Goal: Navigation & Orientation: Find specific page/section

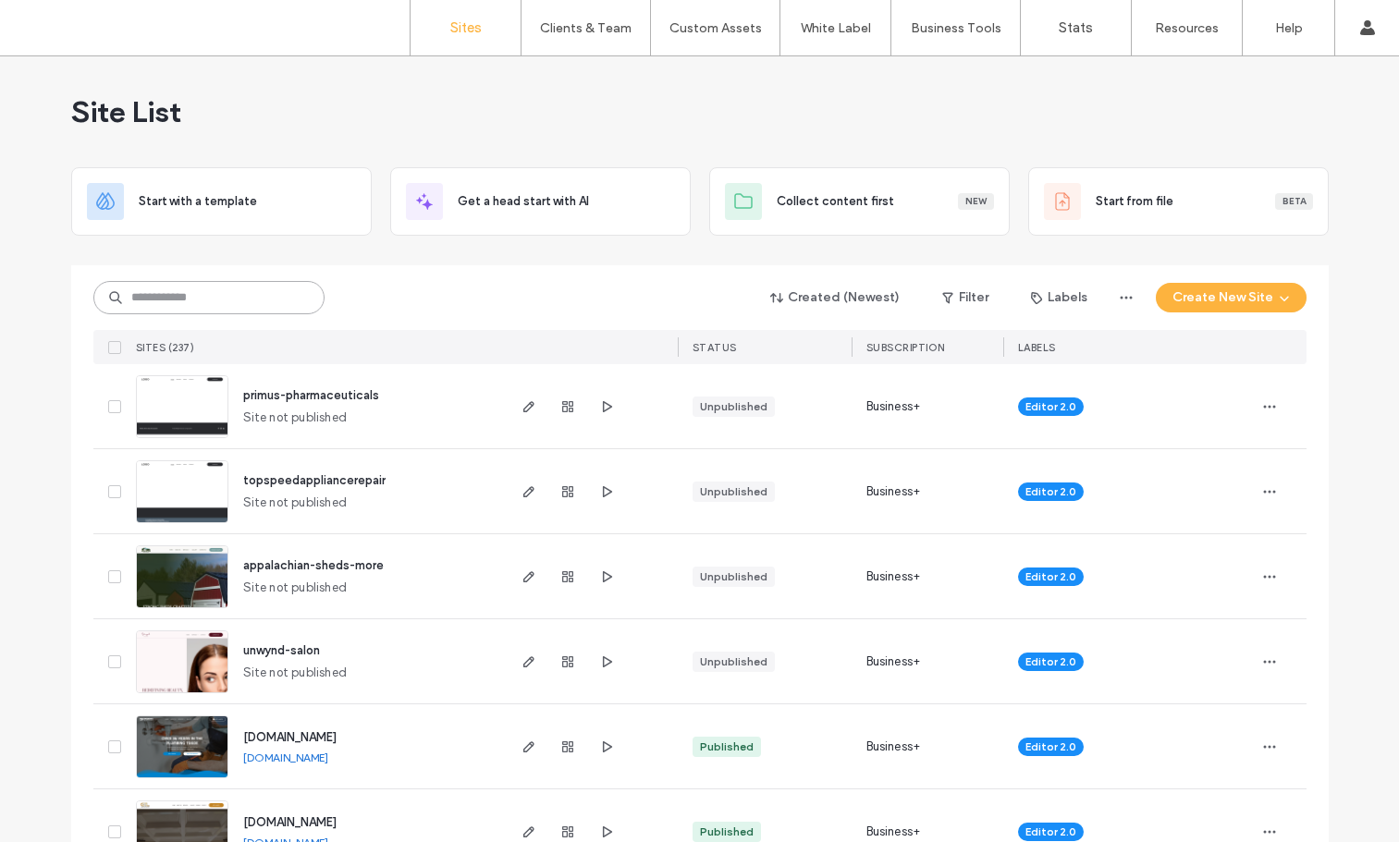
click at [173, 303] on input at bounding box center [208, 297] width 231 height 33
type input "******"
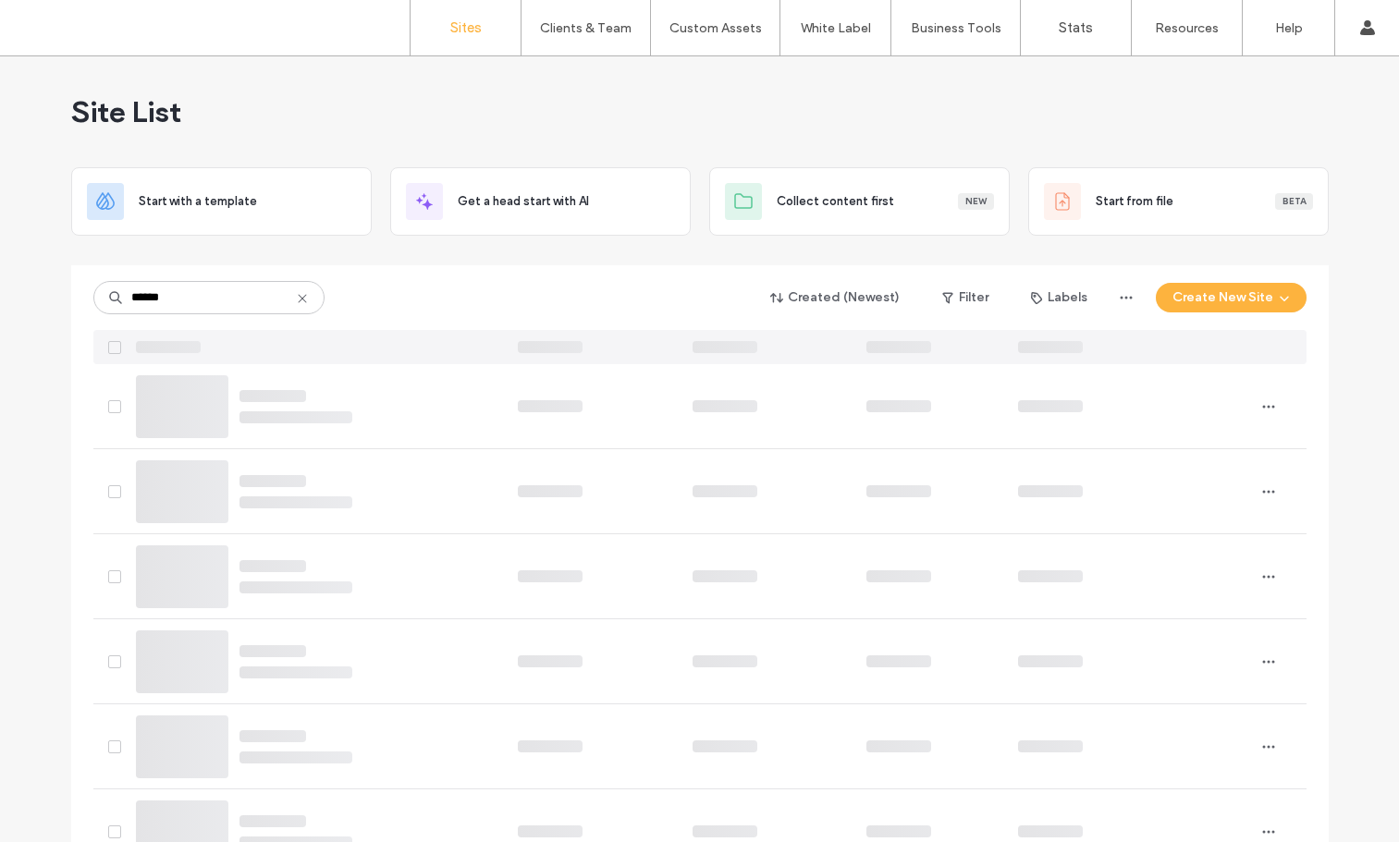
click at [298, 301] on use at bounding box center [302, 298] width 8 height 8
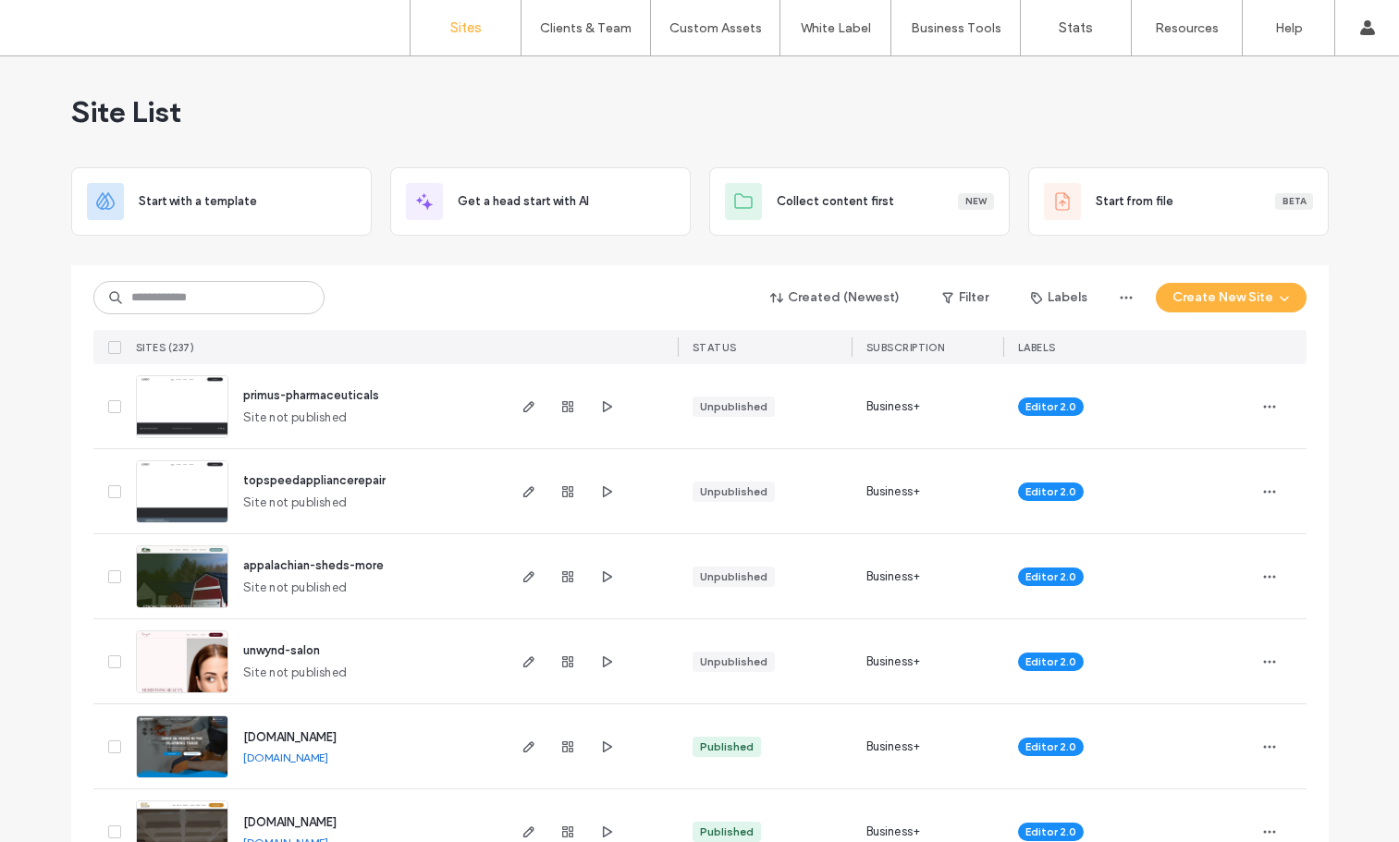
click at [170, 315] on div "Created (Newest) Filter Labels Create New Site SITES (237) STATUS SUBSCRIPTION …" at bounding box center [699, 314] width 1213 height 99
click at [167, 299] on input at bounding box center [208, 297] width 231 height 33
type input "*****"
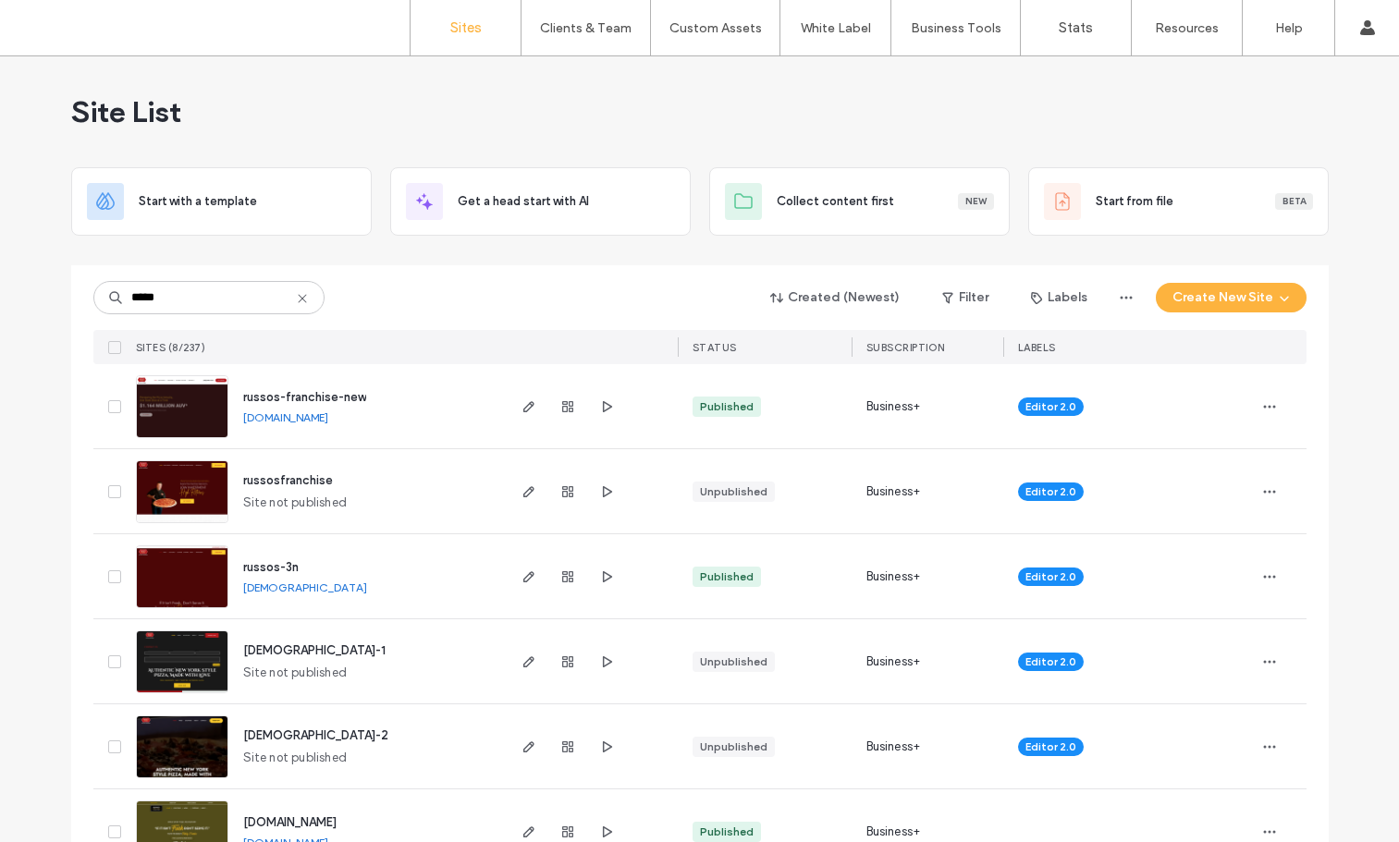
click at [182, 387] on img at bounding box center [182, 439] width 91 height 126
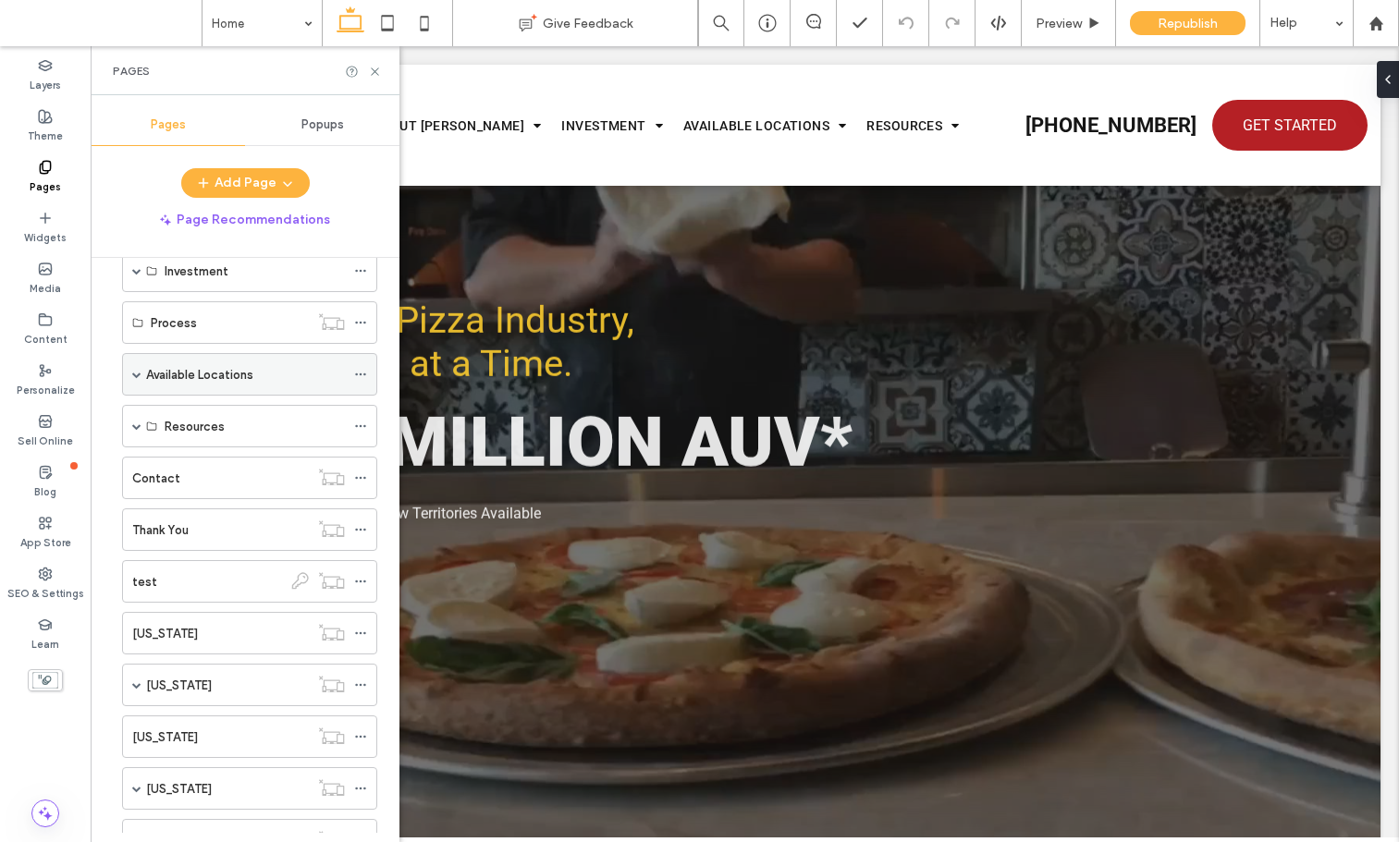
click at [186, 380] on label "Available Locations" at bounding box center [199, 375] width 107 height 32
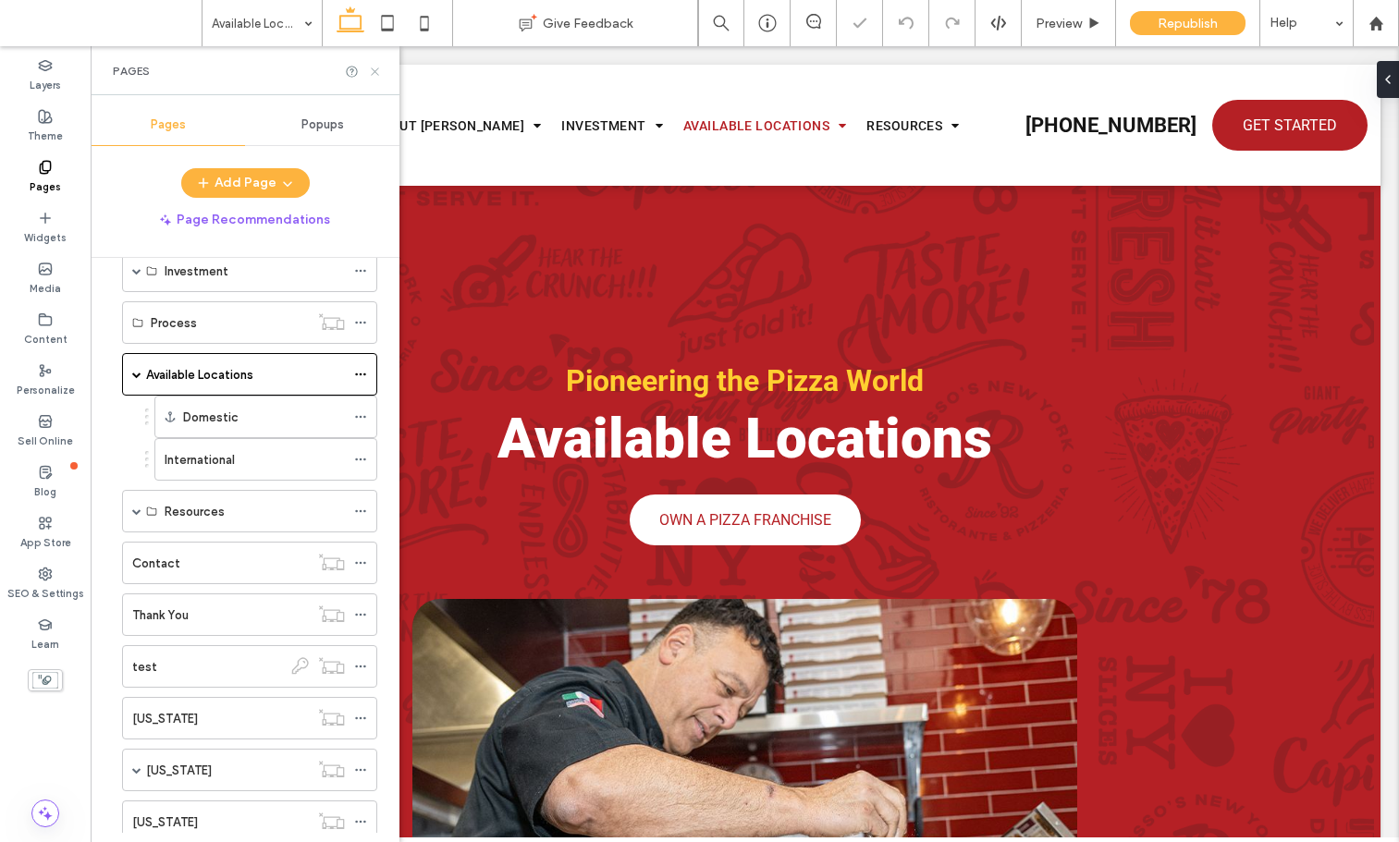
click at [377, 65] on icon at bounding box center [375, 72] width 14 height 14
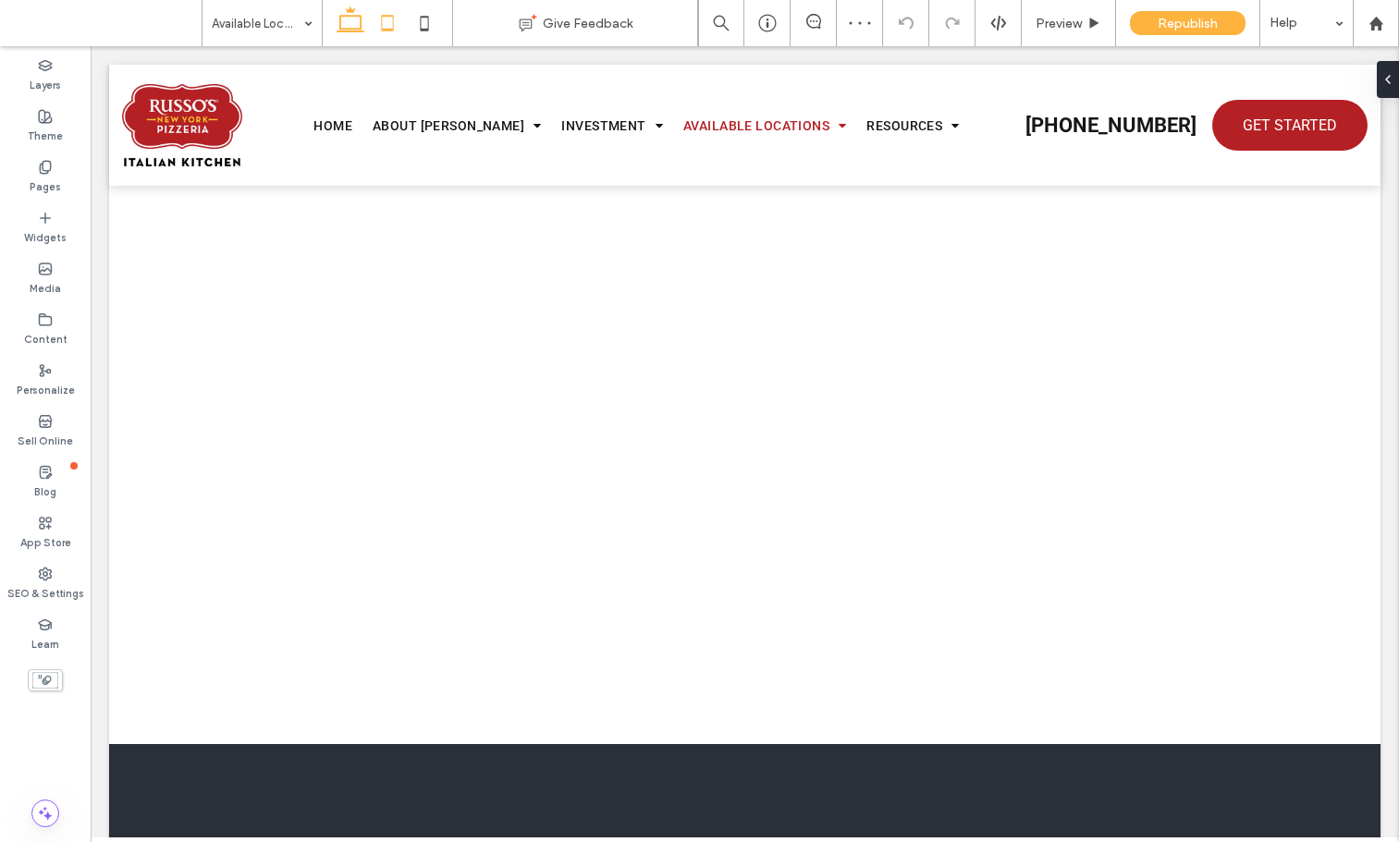
click at [395, 21] on icon at bounding box center [387, 23] width 37 height 37
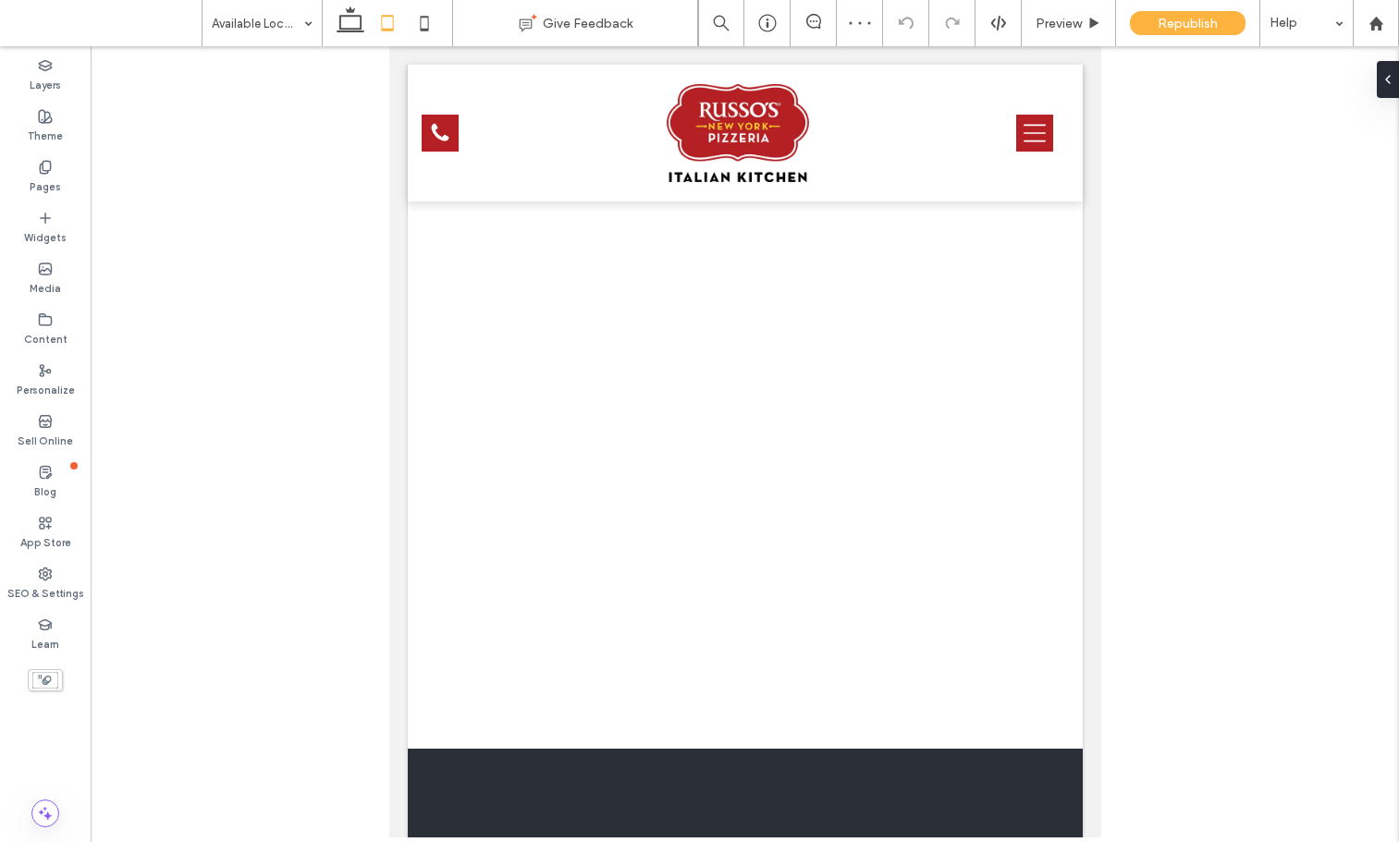
click at [445, 23] on div at bounding box center [387, 23] width 131 height 46
click at [434, 18] on icon at bounding box center [424, 23] width 37 height 37
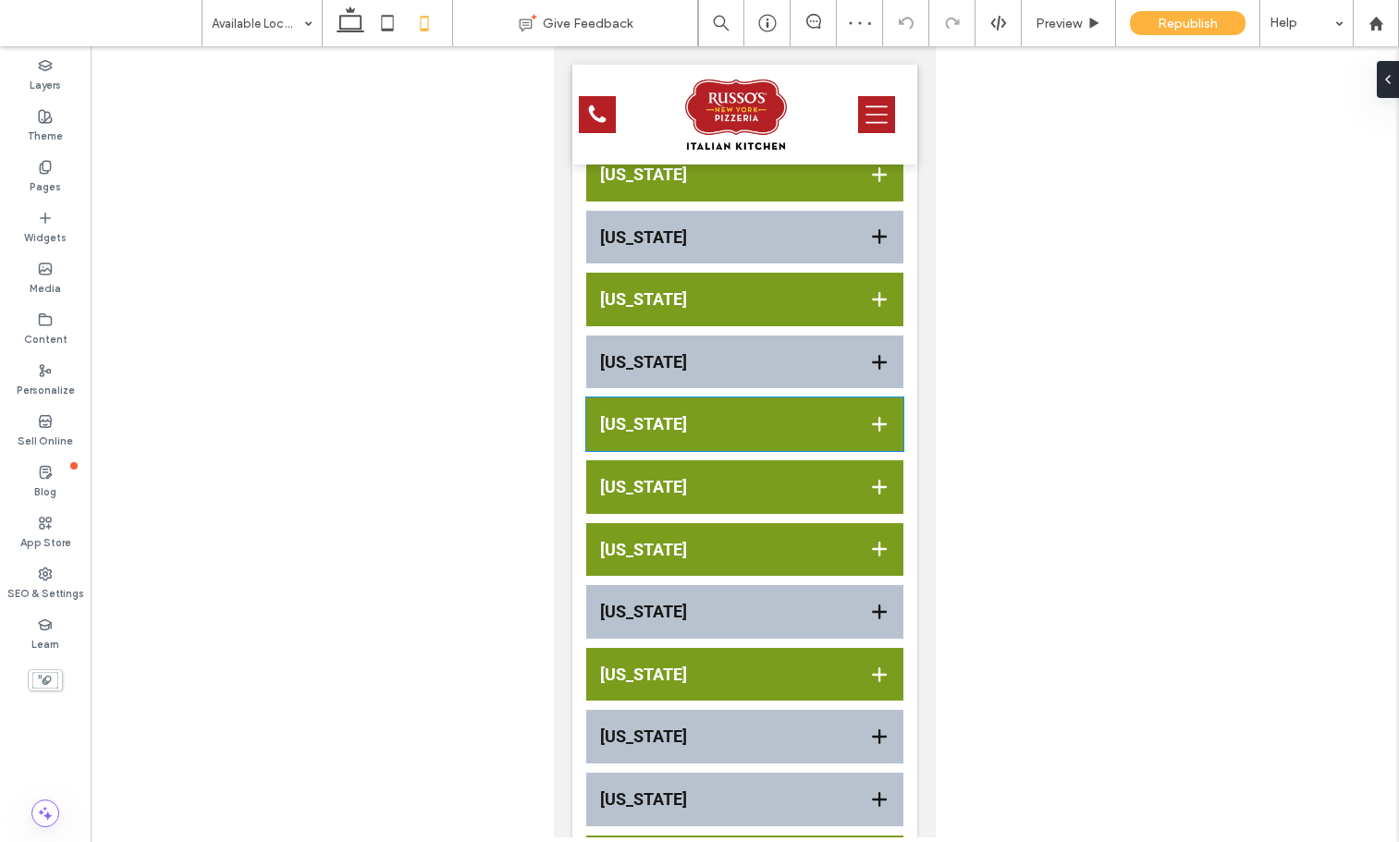
scroll to position [896, 0]
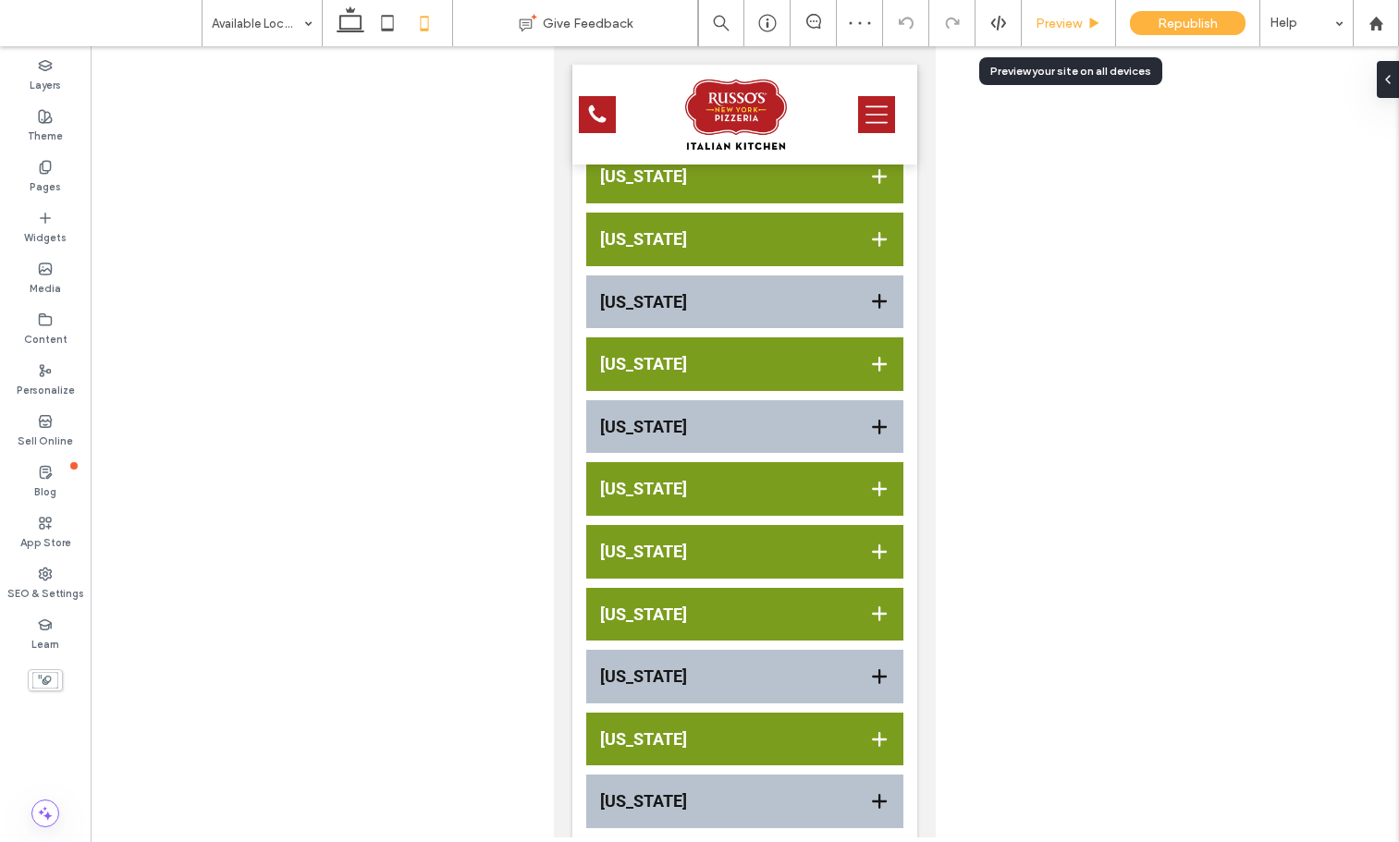
drag, startPoint x: 1072, startPoint y: 18, endPoint x: 209, endPoint y: 263, distance: 897.2
click at [1072, 18] on span "Preview" at bounding box center [1058, 24] width 46 height 16
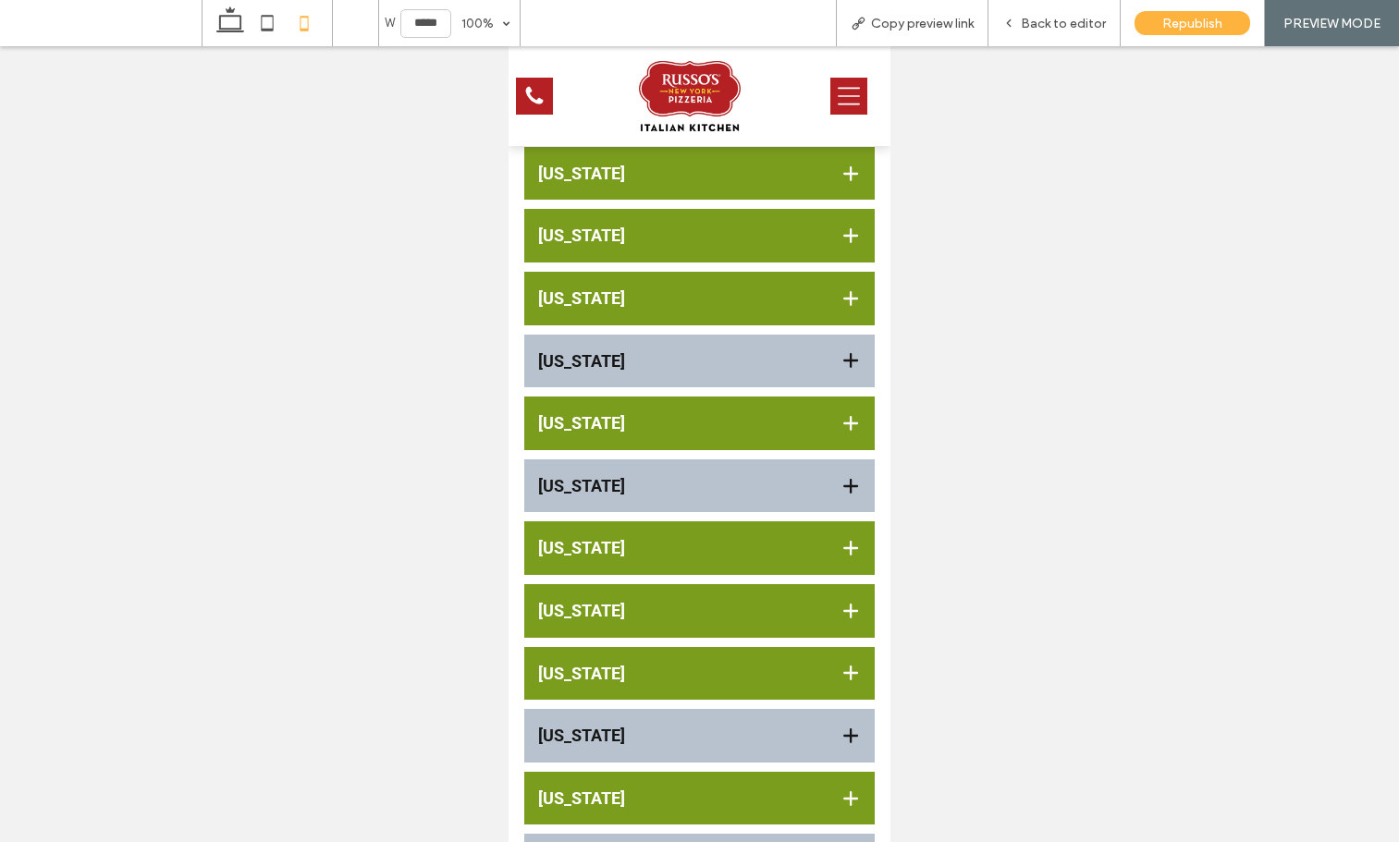
scroll to position [593, 0]
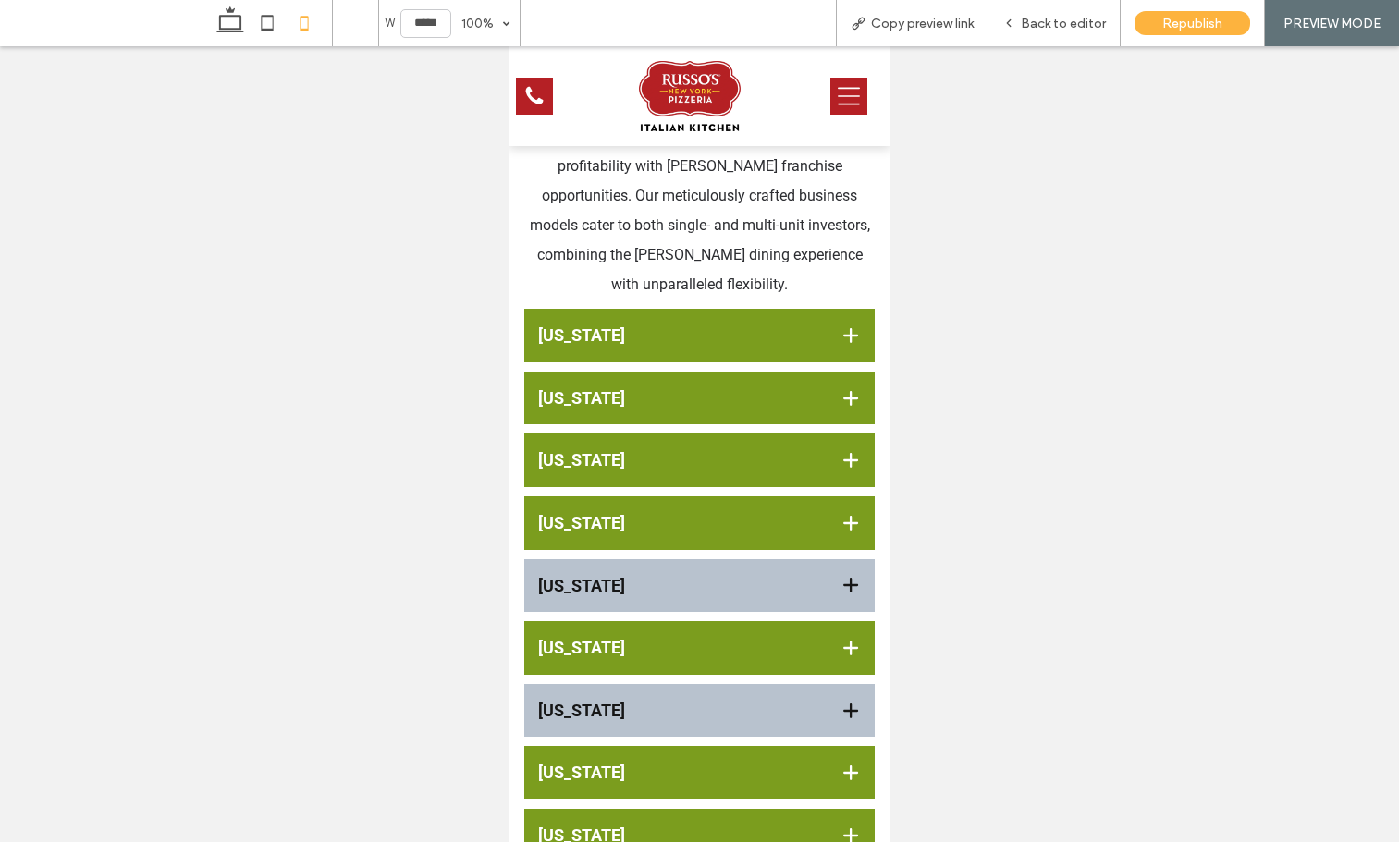
click at [750, 355] on div "[US_STATE]" at bounding box center [699, 336] width 351 height 54
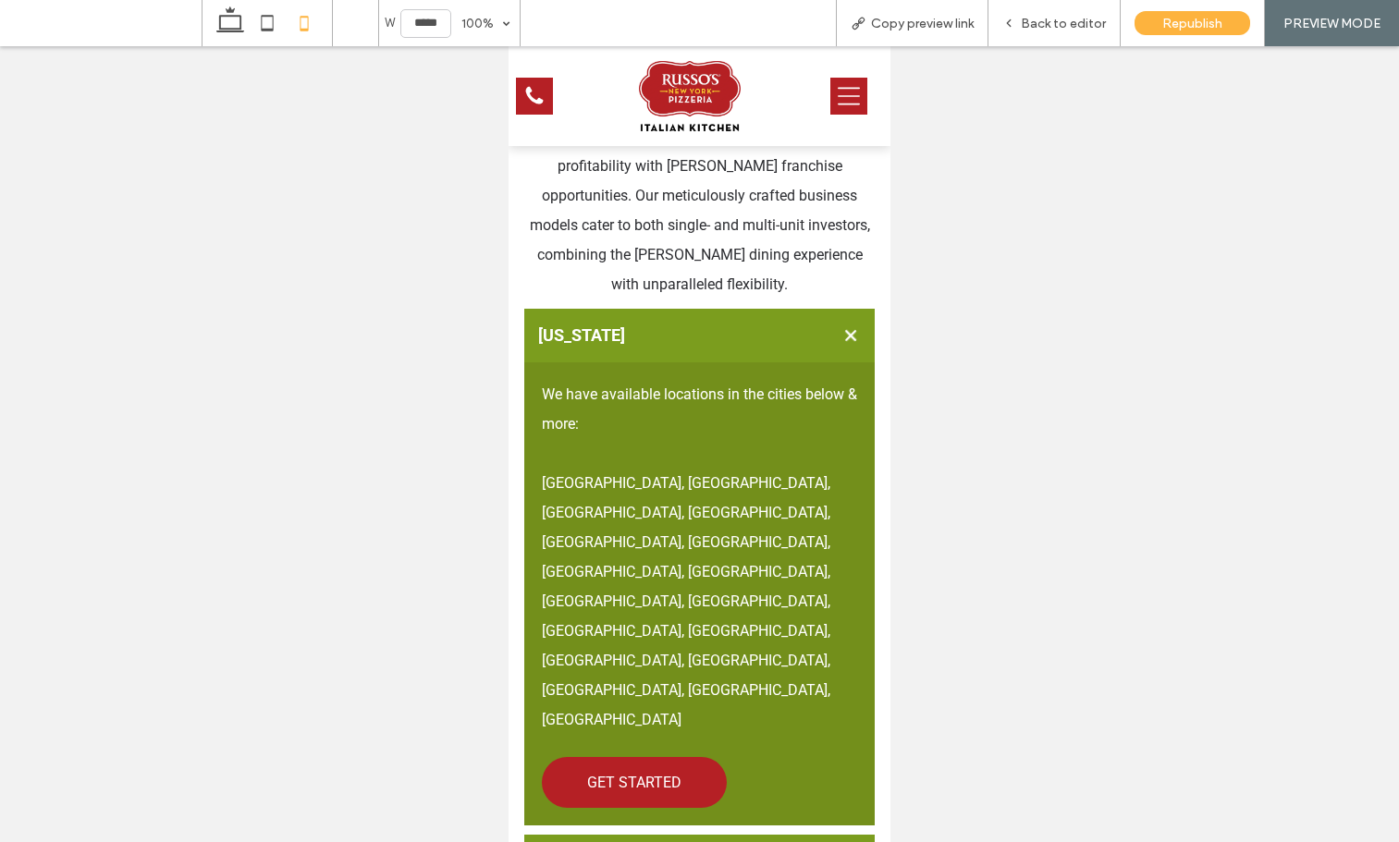
click at [750, 348] on div "[US_STATE]" at bounding box center [699, 336] width 351 height 54
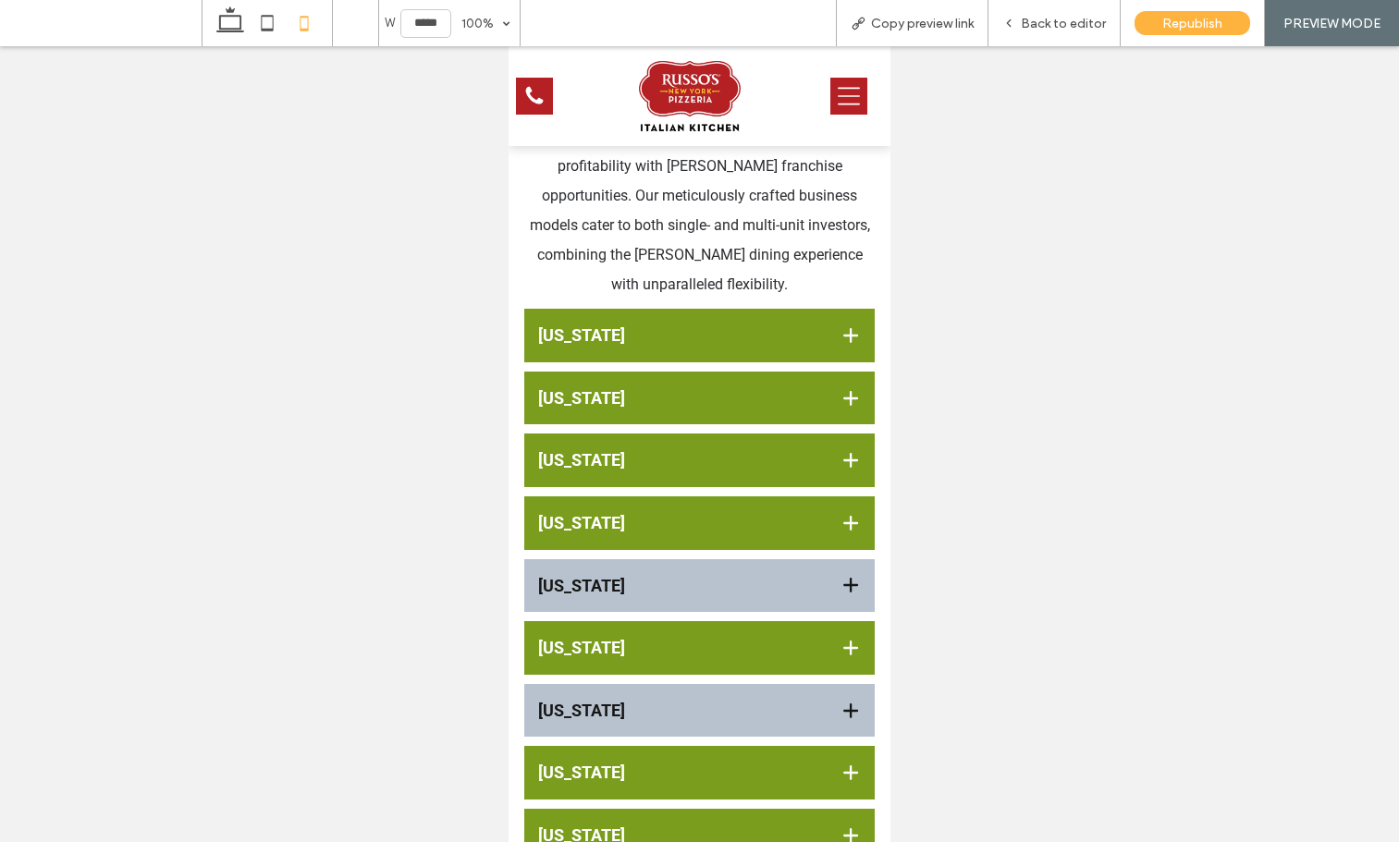
click at [725, 373] on div "[US_STATE]" at bounding box center [699, 399] width 351 height 54
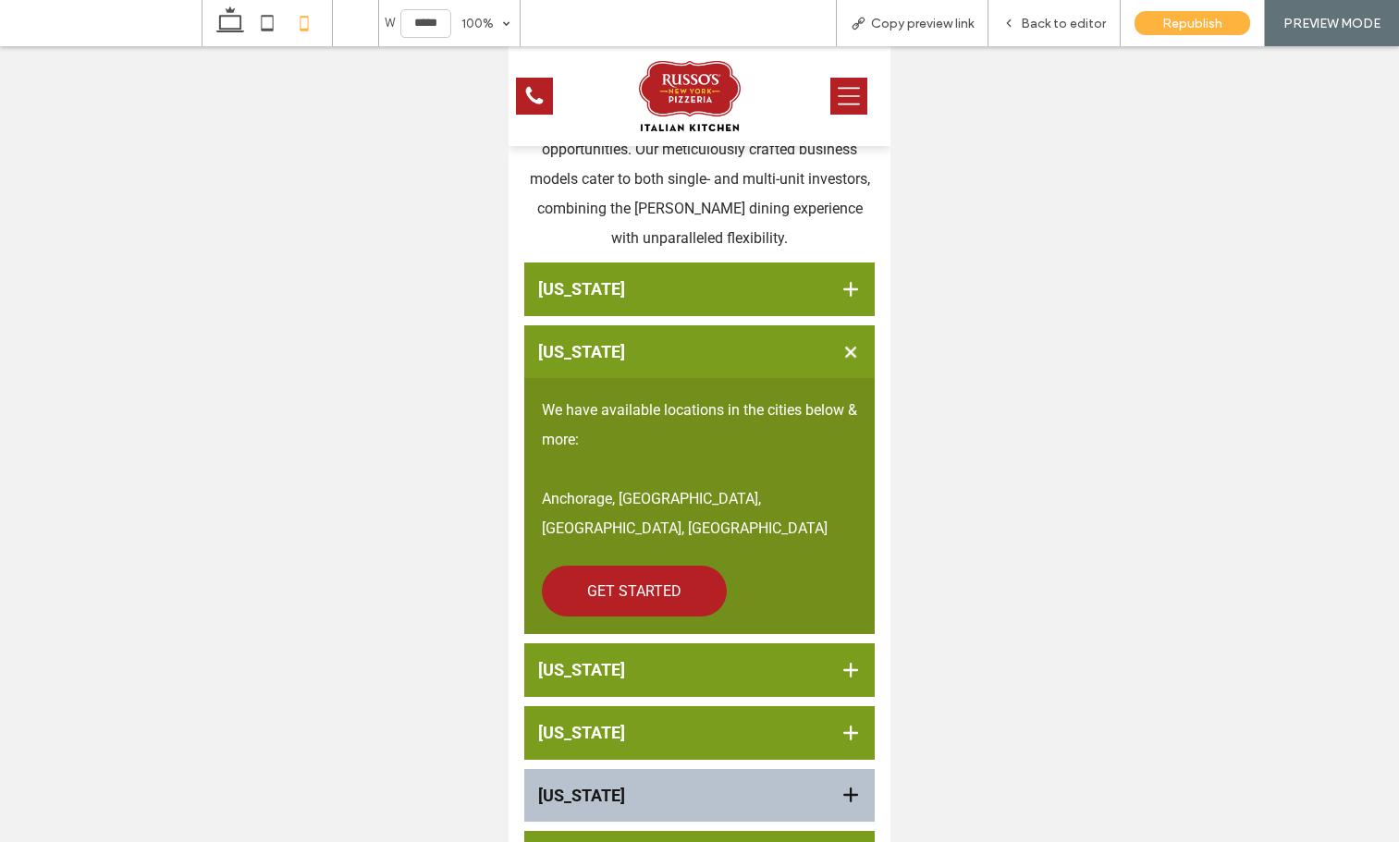
scroll to position [687, 0]
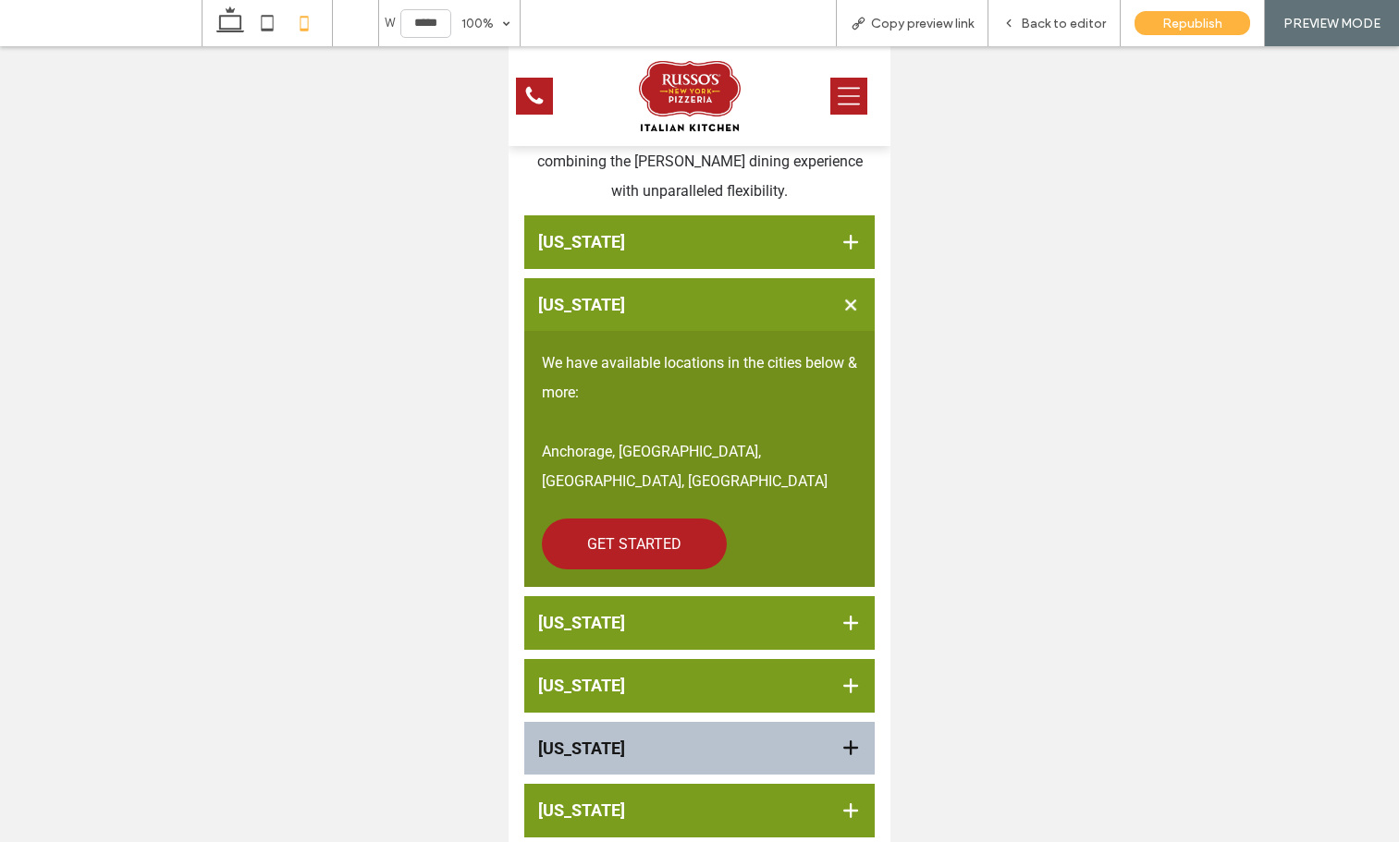
click at [726, 613] on h3 "[US_STATE]" at bounding box center [675, 623] width 274 height 20
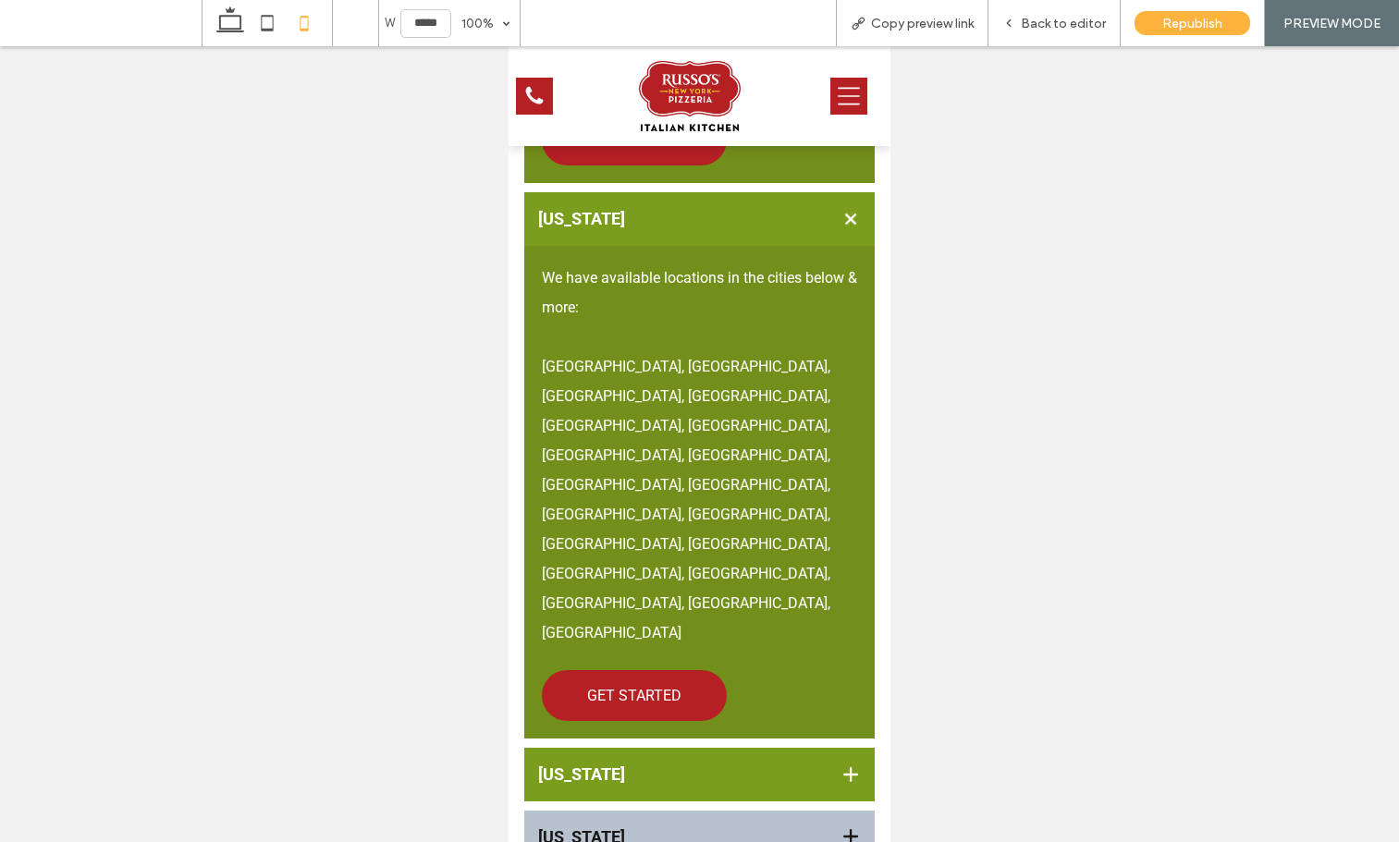
scroll to position [1212, 0]
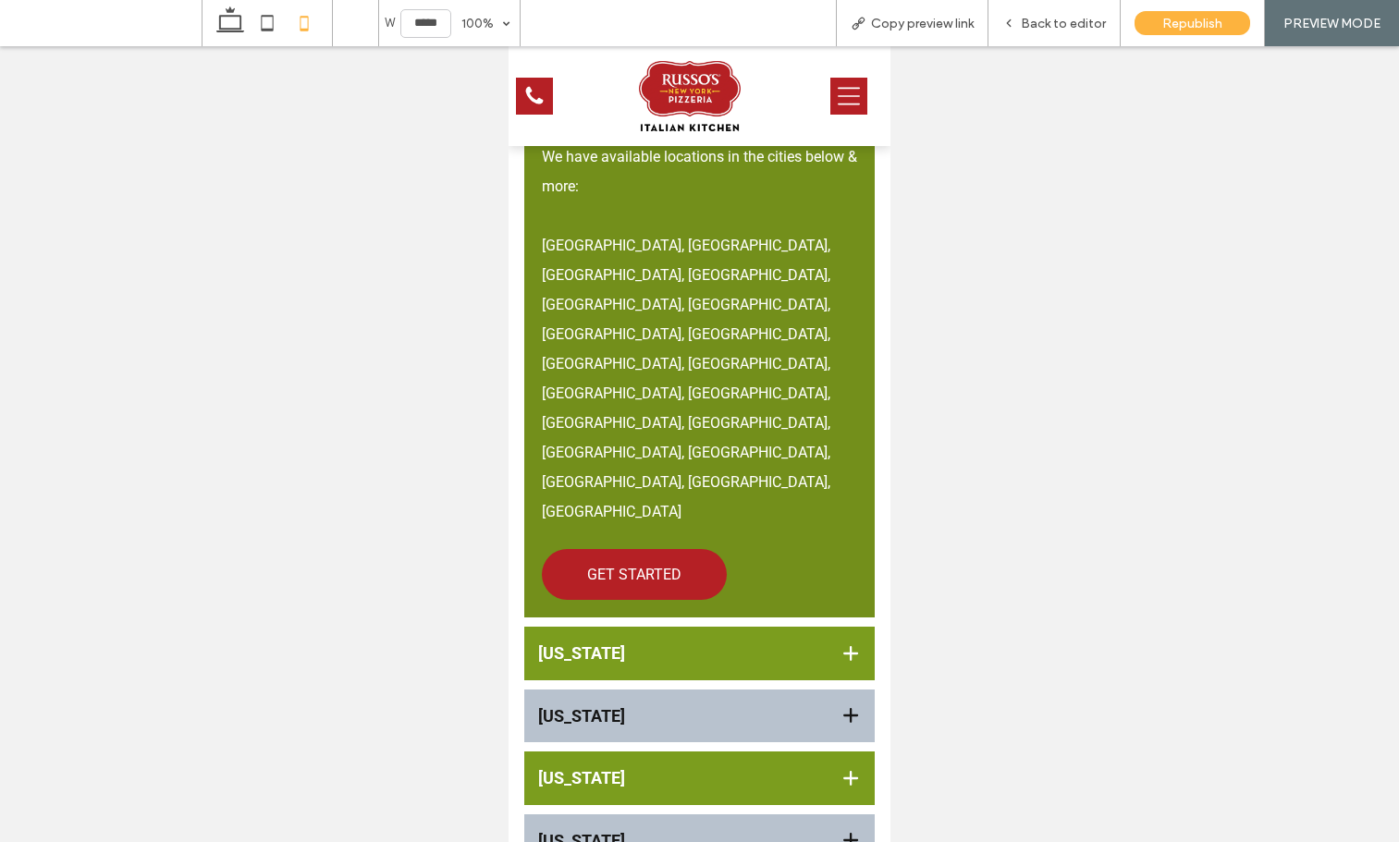
click at [708, 643] on h3 "[US_STATE]" at bounding box center [675, 653] width 274 height 20
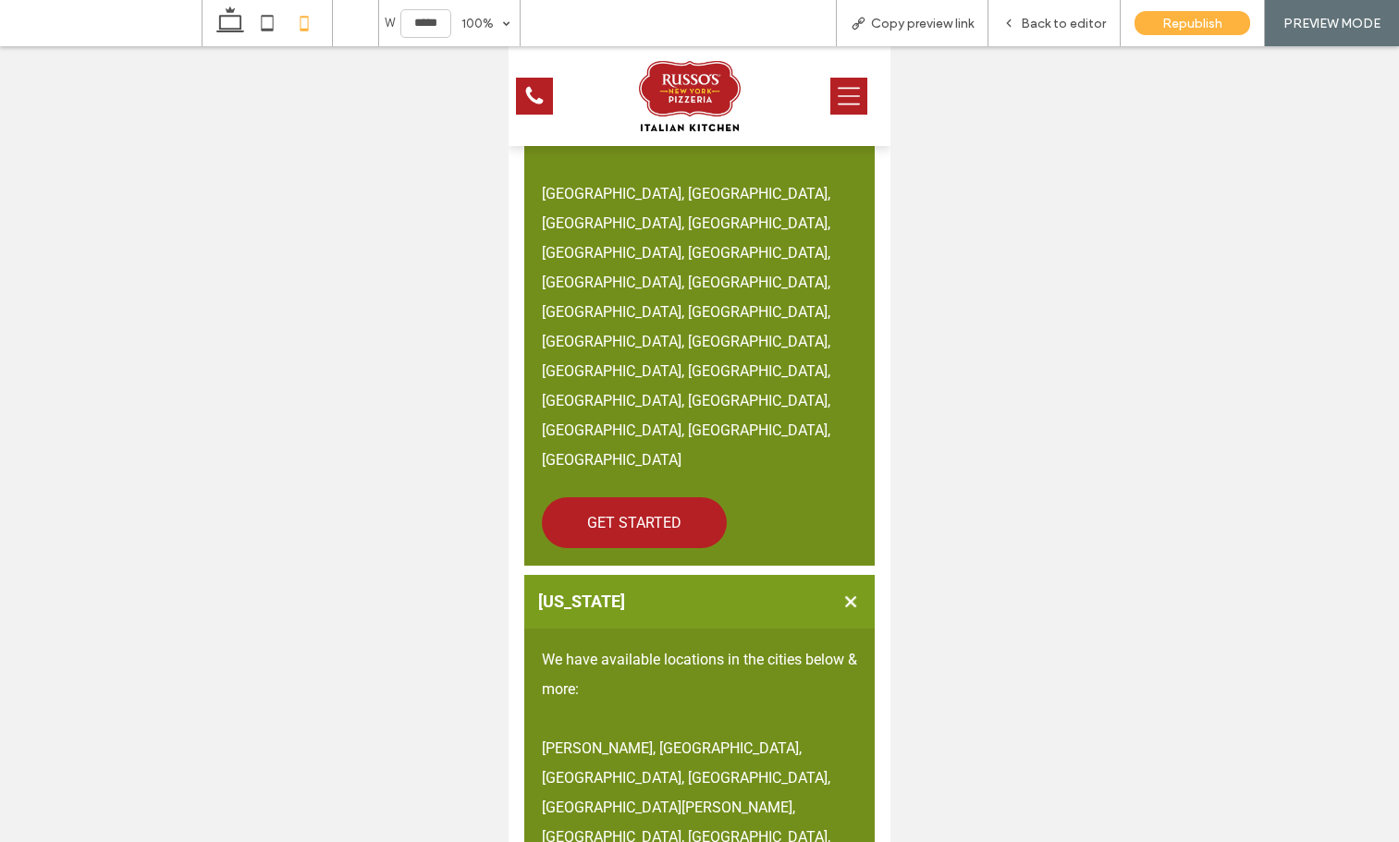
scroll to position [1528, 0]
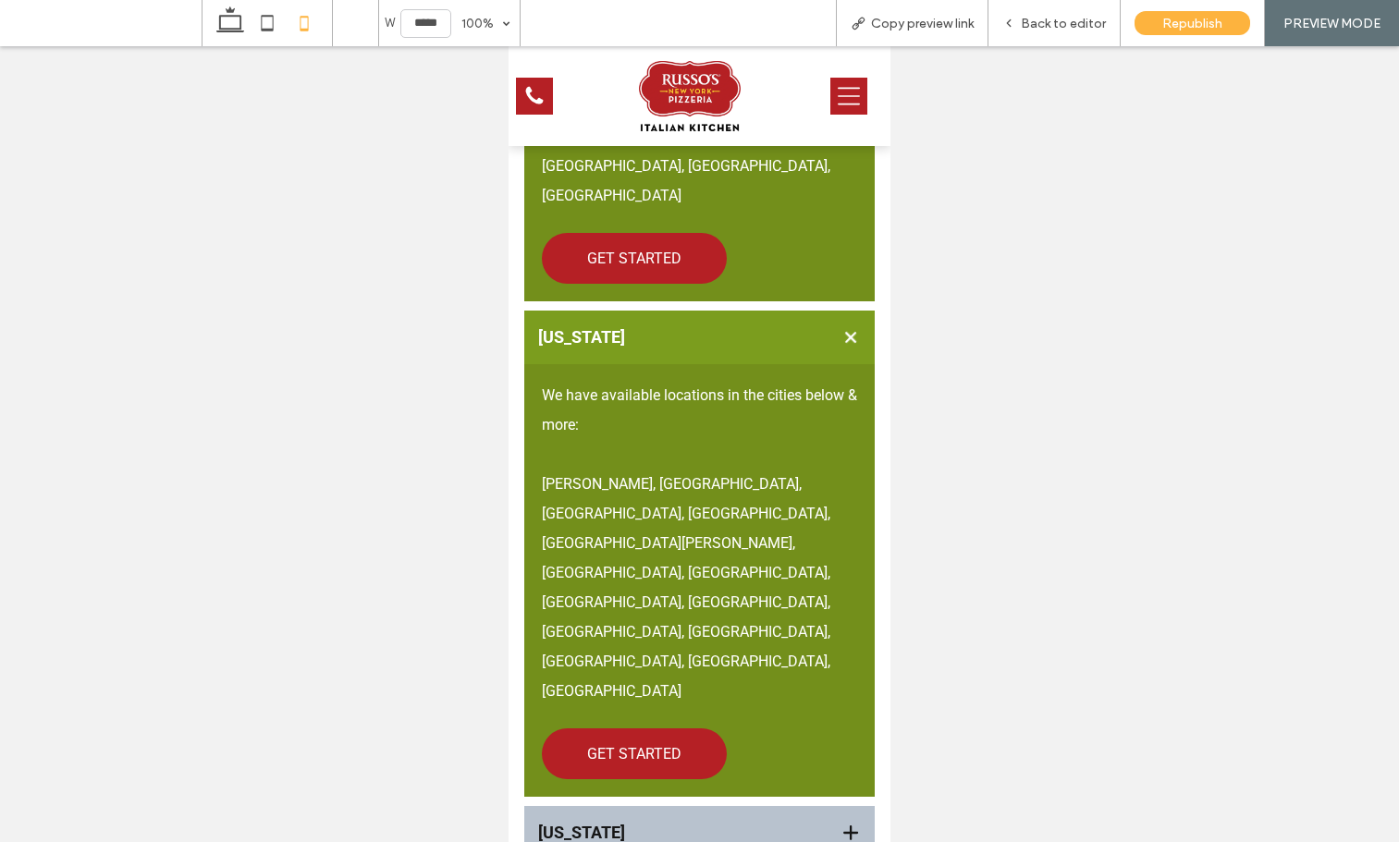
click at [690, 806] on div "[US_STATE]" at bounding box center [699, 833] width 351 height 54
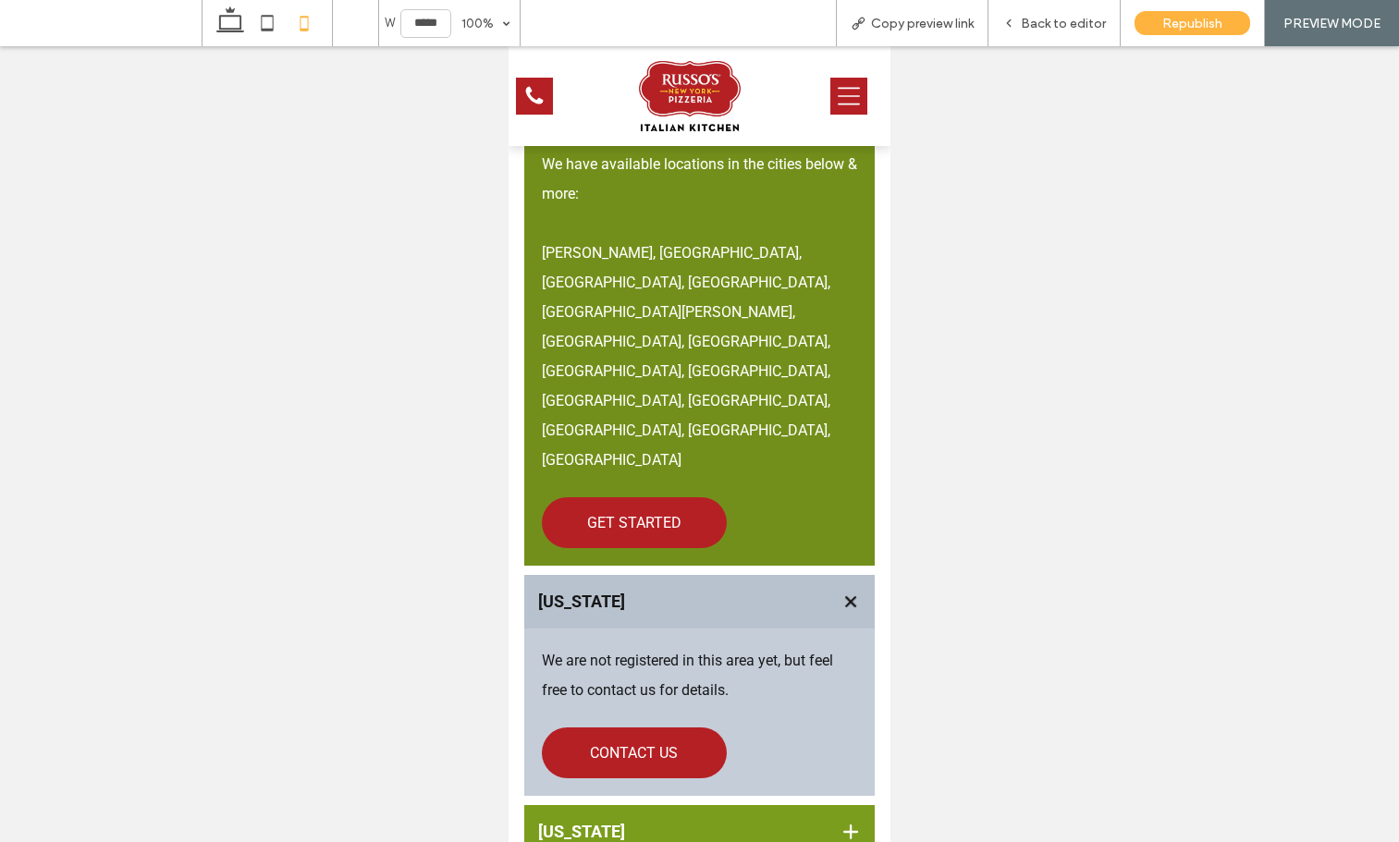
scroll to position [1761, 0]
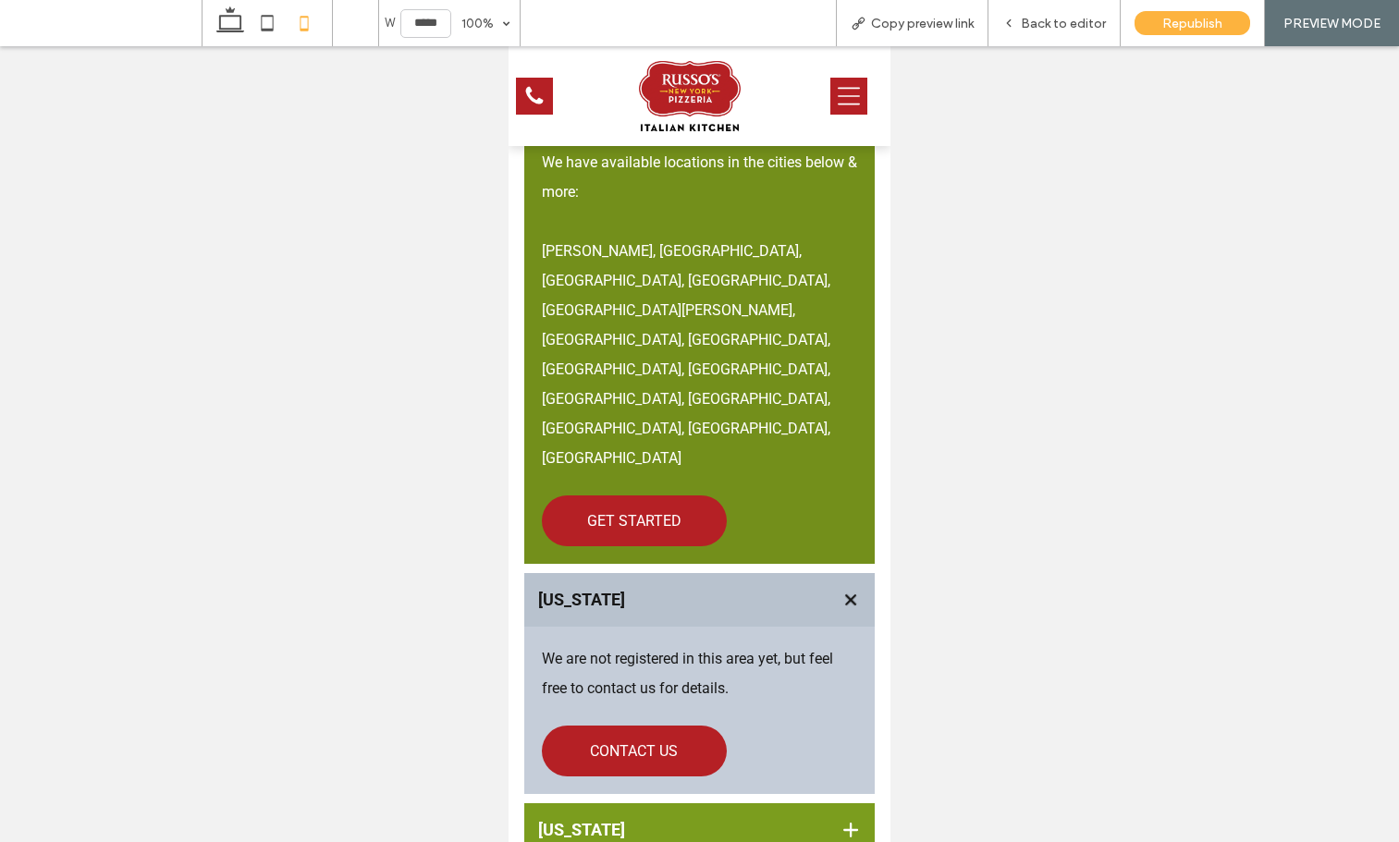
click at [677, 820] on h3 "[US_STATE]" at bounding box center [675, 830] width 274 height 20
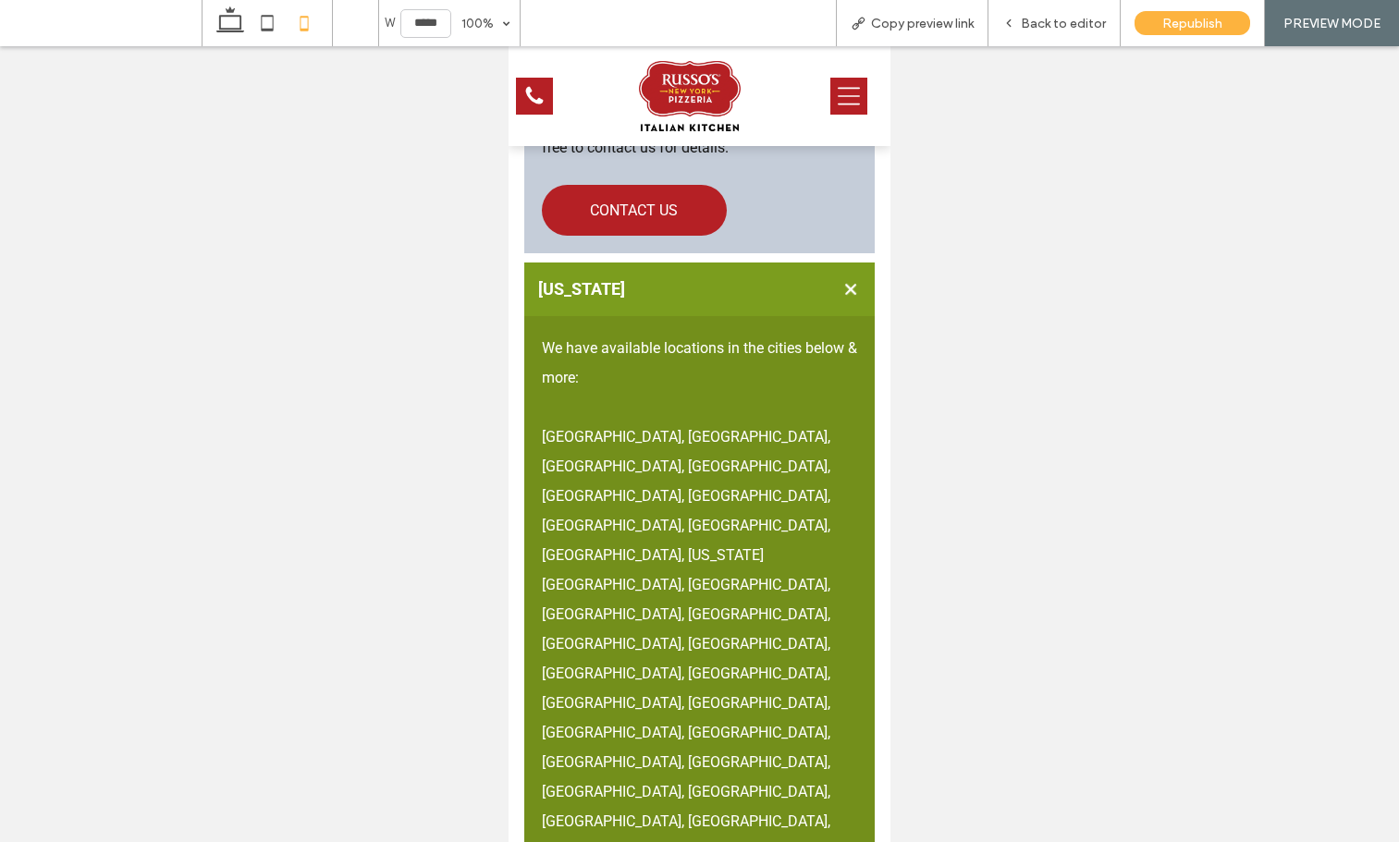
scroll to position [2380, 0]
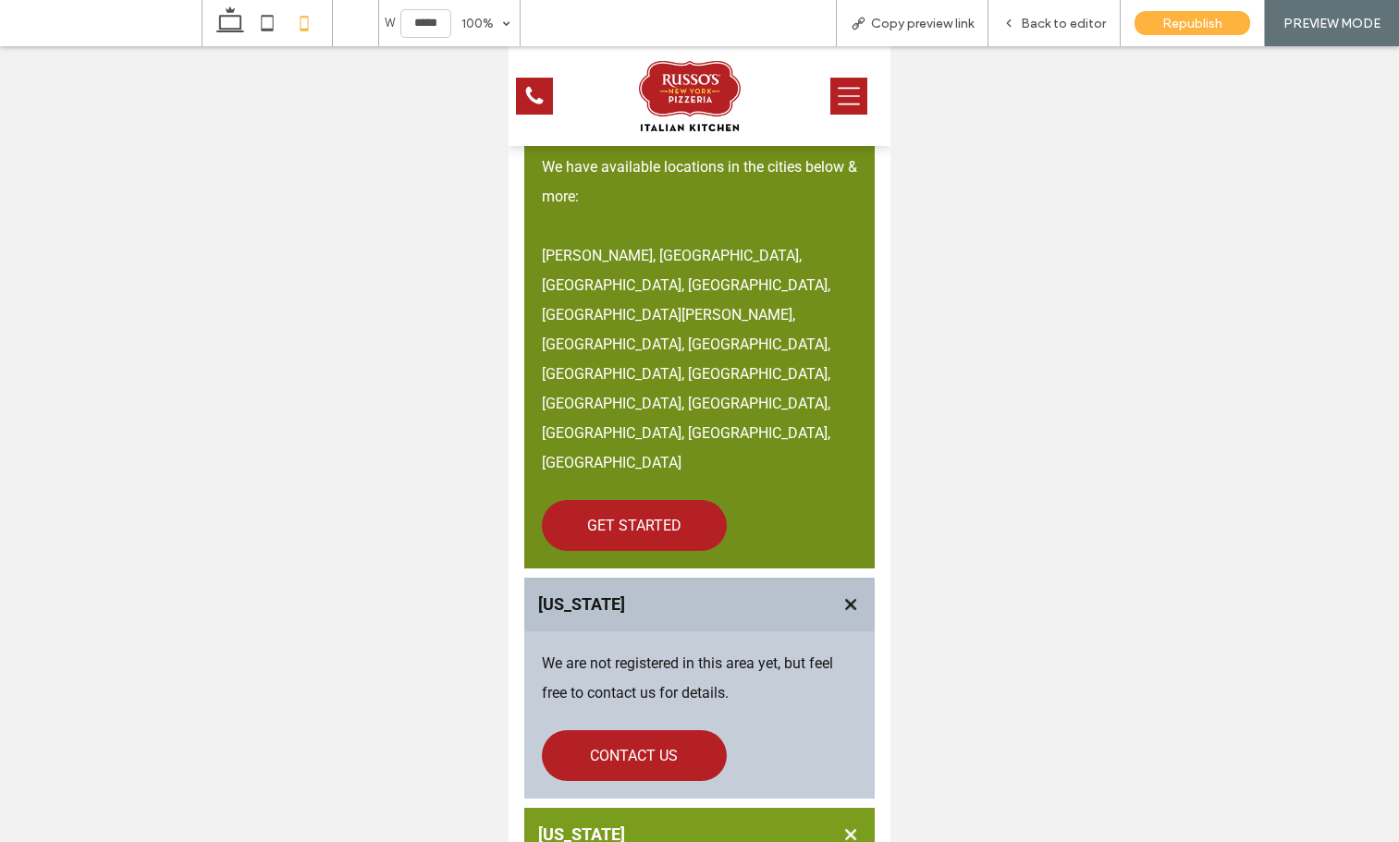
click at [669, 825] on h3 "[US_STATE]" at bounding box center [675, 835] width 274 height 20
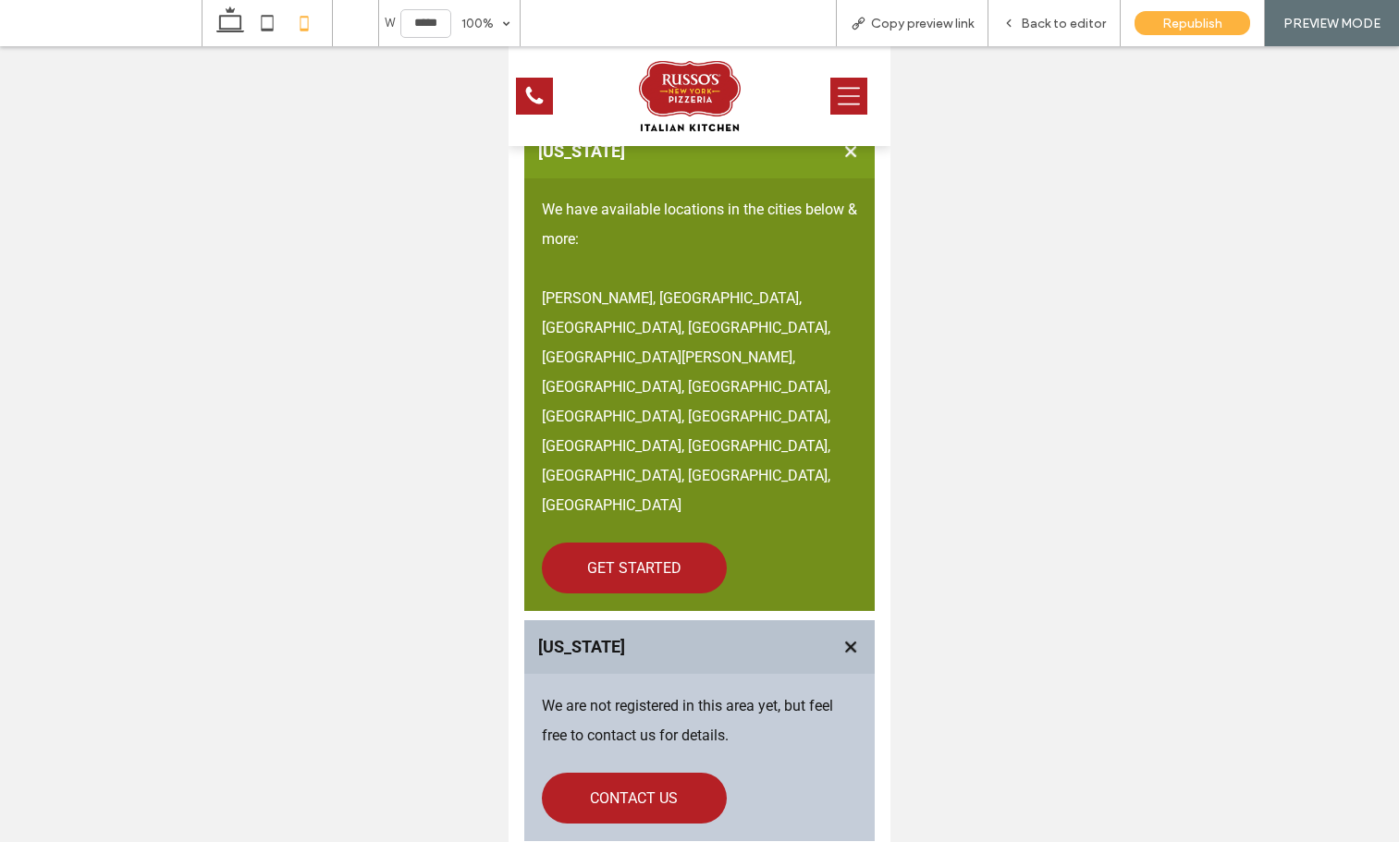
click at [651, 637] on h3 "[US_STATE]" at bounding box center [675, 647] width 274 height 20
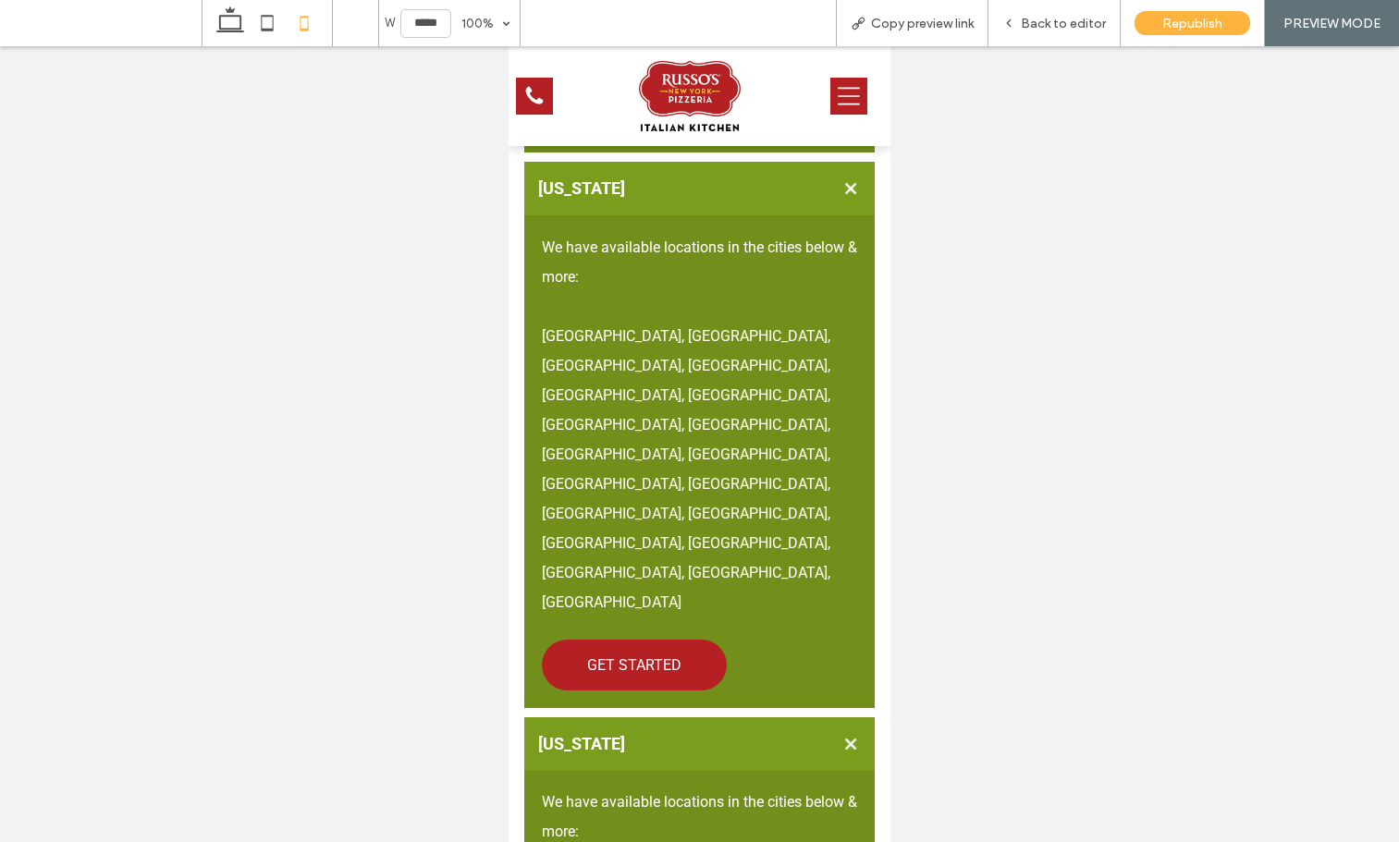
click at [662, 717] on div "[US_STATE]" at bounding box center [699, 744] width 351 height 54
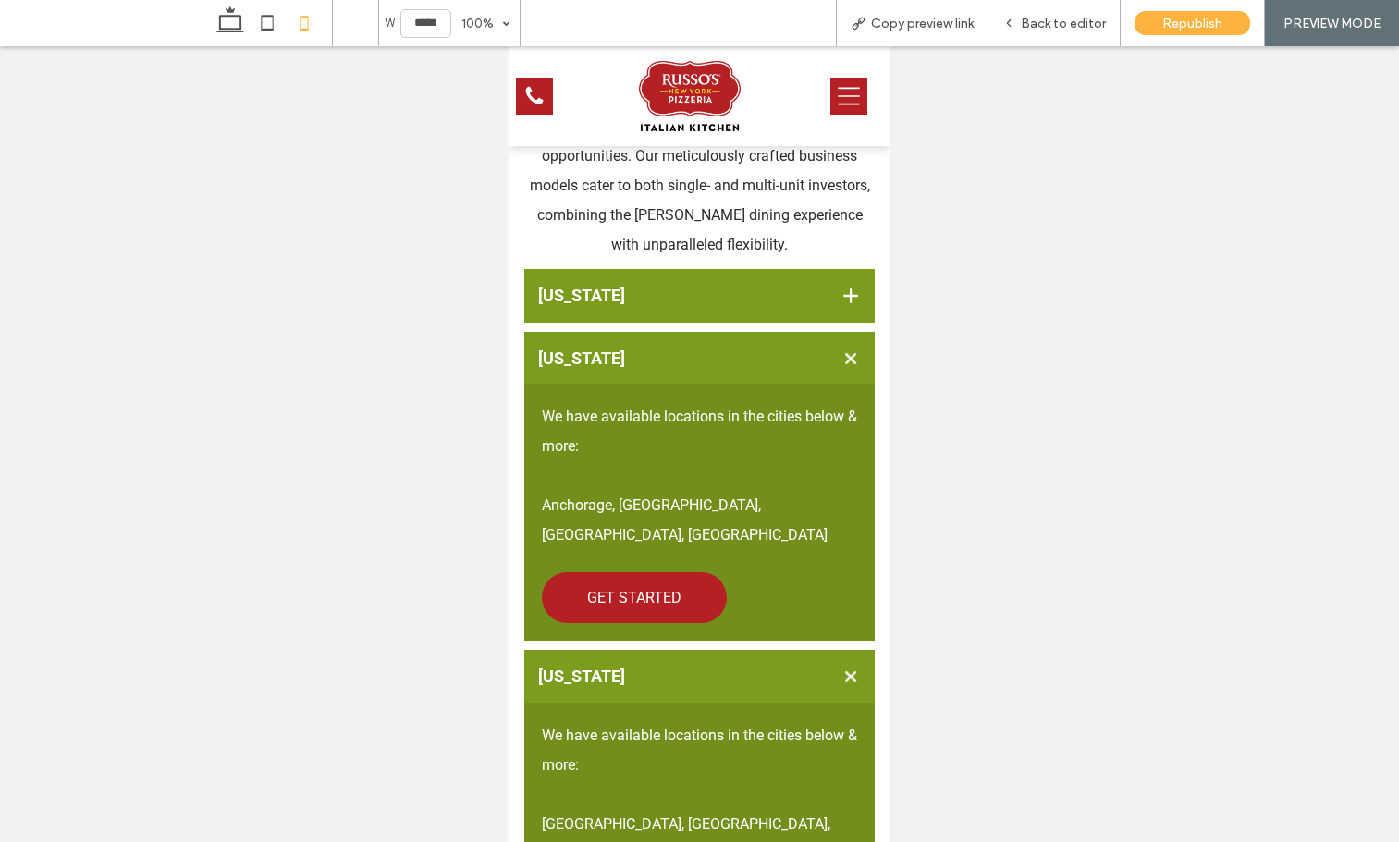
scroll to position [544, 0]
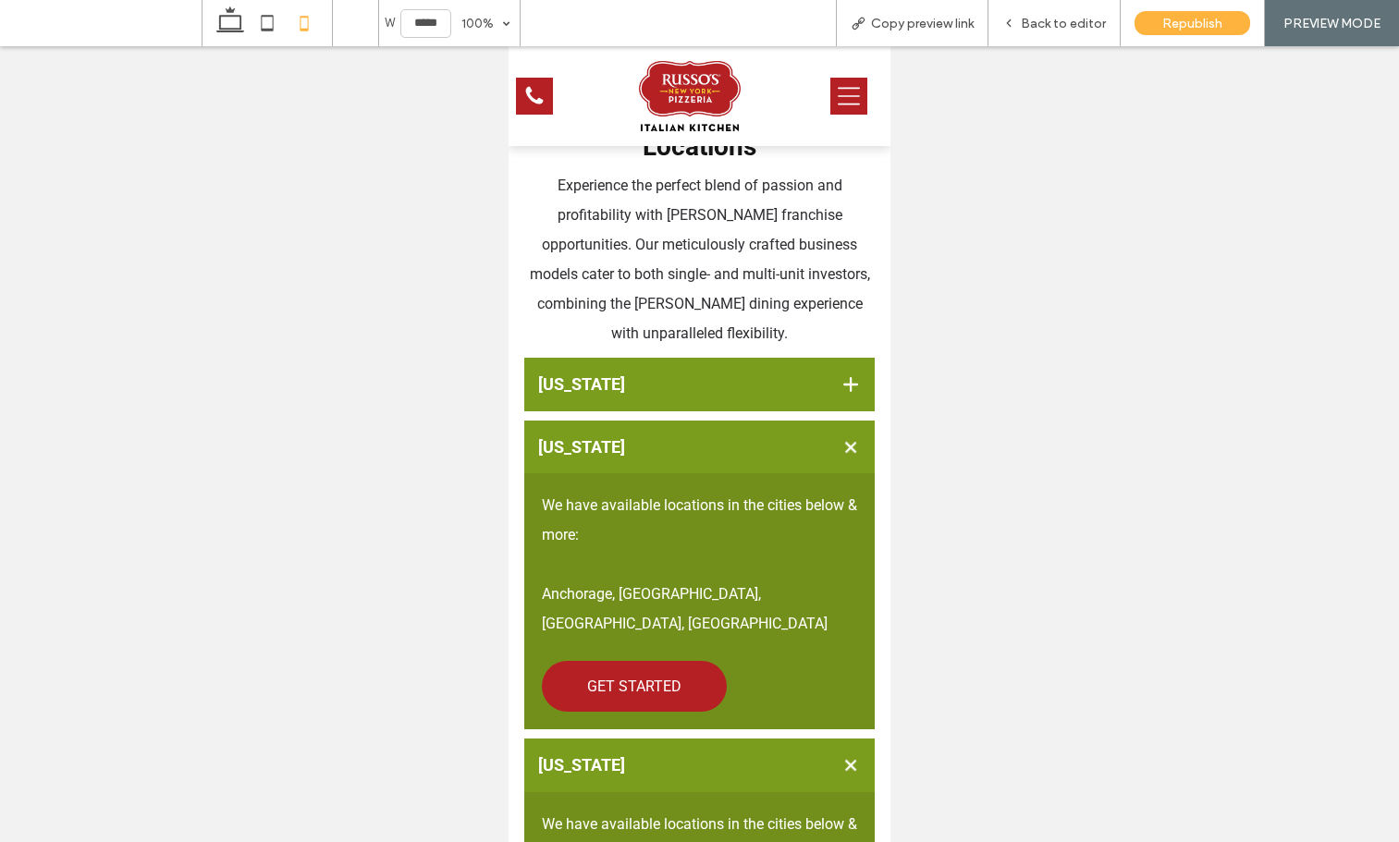
click at [666, 739] on div "[US_STATE]" at bounding box center [699, 766] width 351 height 54
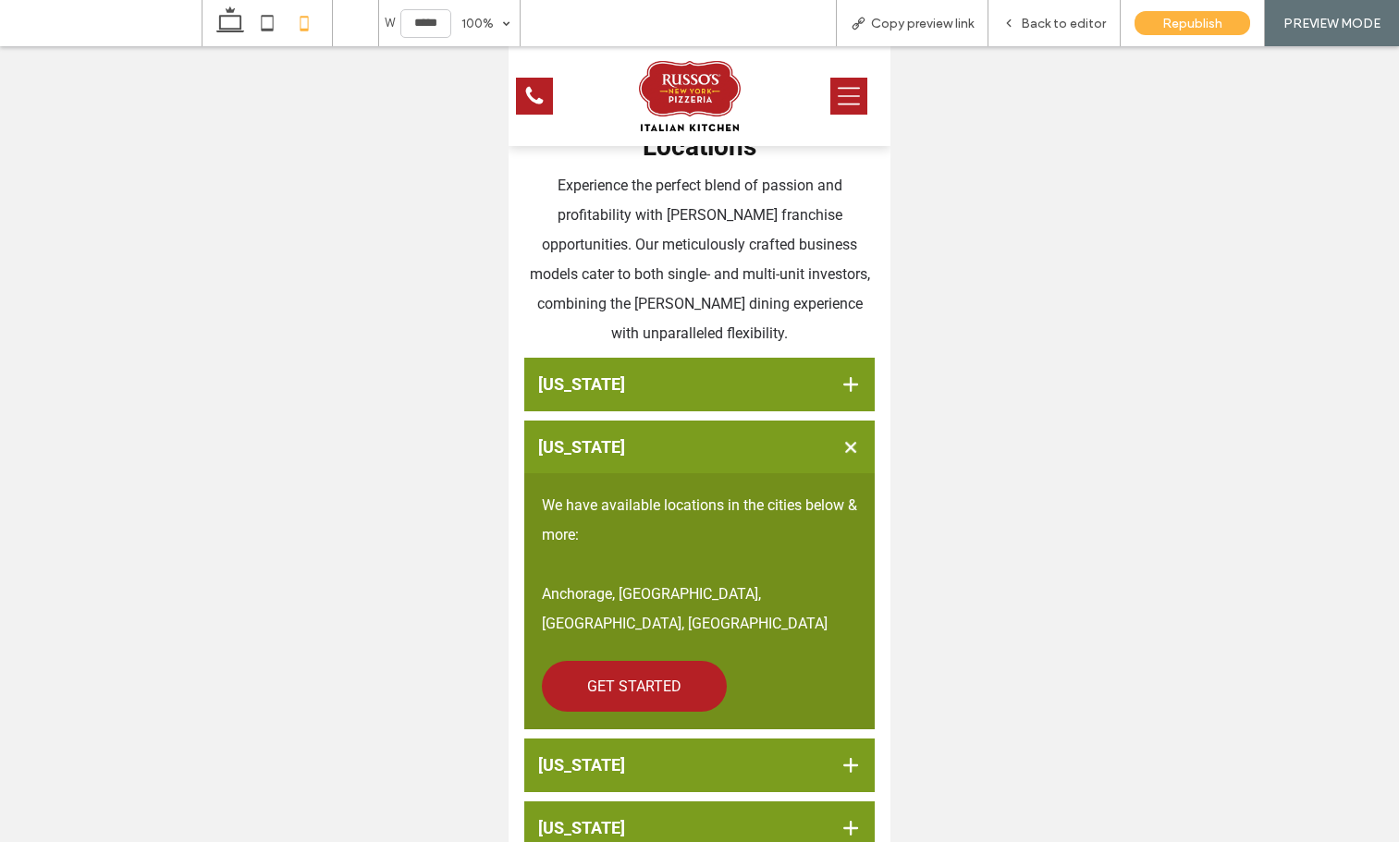
click at [635, 450] on h3 "[US_STATE]" at bounding box center [675, 447] width 274 height 20
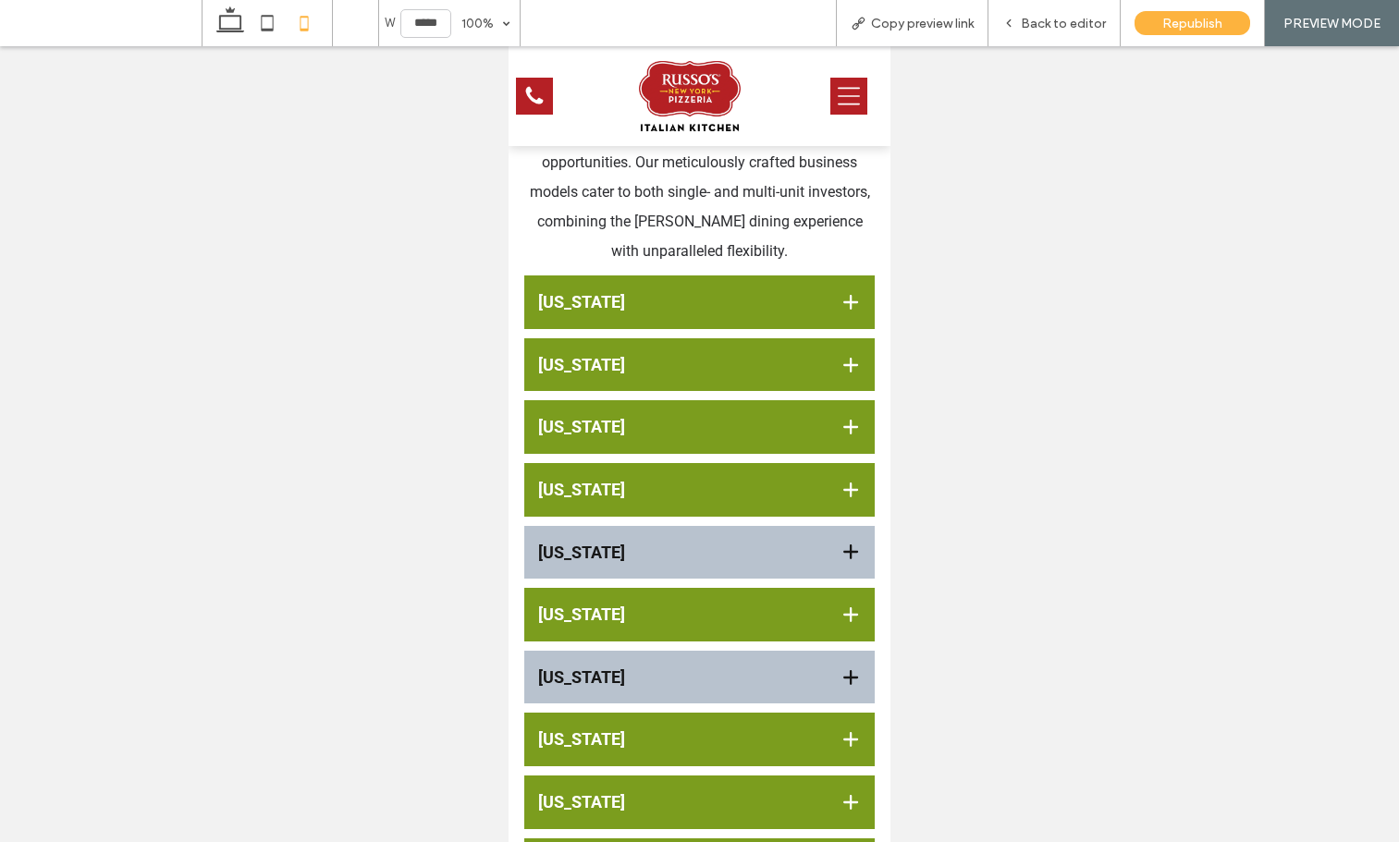
scroll to position [0, 0]
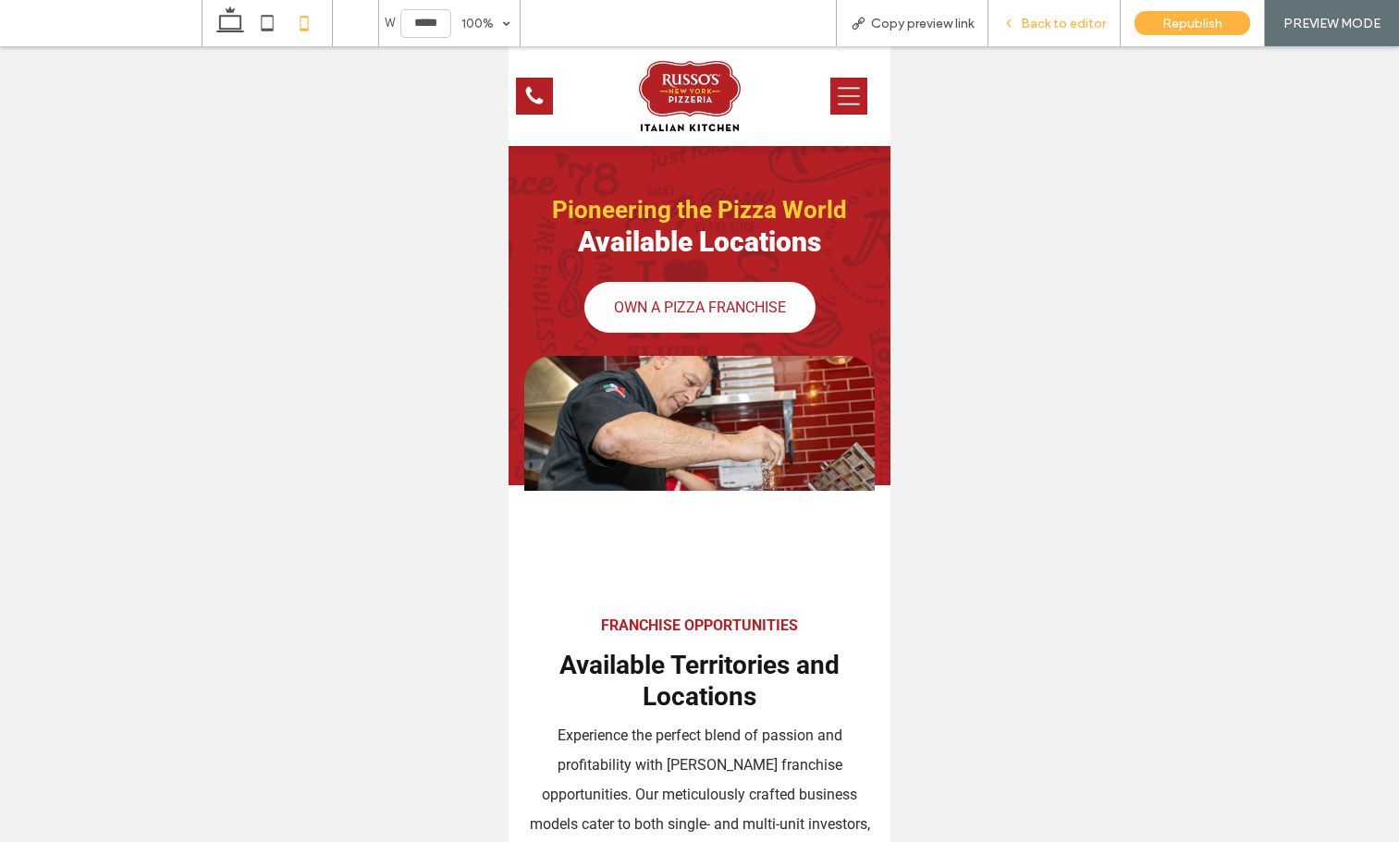
click at [1055, 41] on div "Back to editor" at bounding box center [1054, 23] width 132 height 46
click at [1060, 7] on div "Back to editor" at bounding box center [1054, 23] width 132 height 46
click at [1052, 25] on span "Back to editor" at bounding box center [1062, 24] width 85 height 16
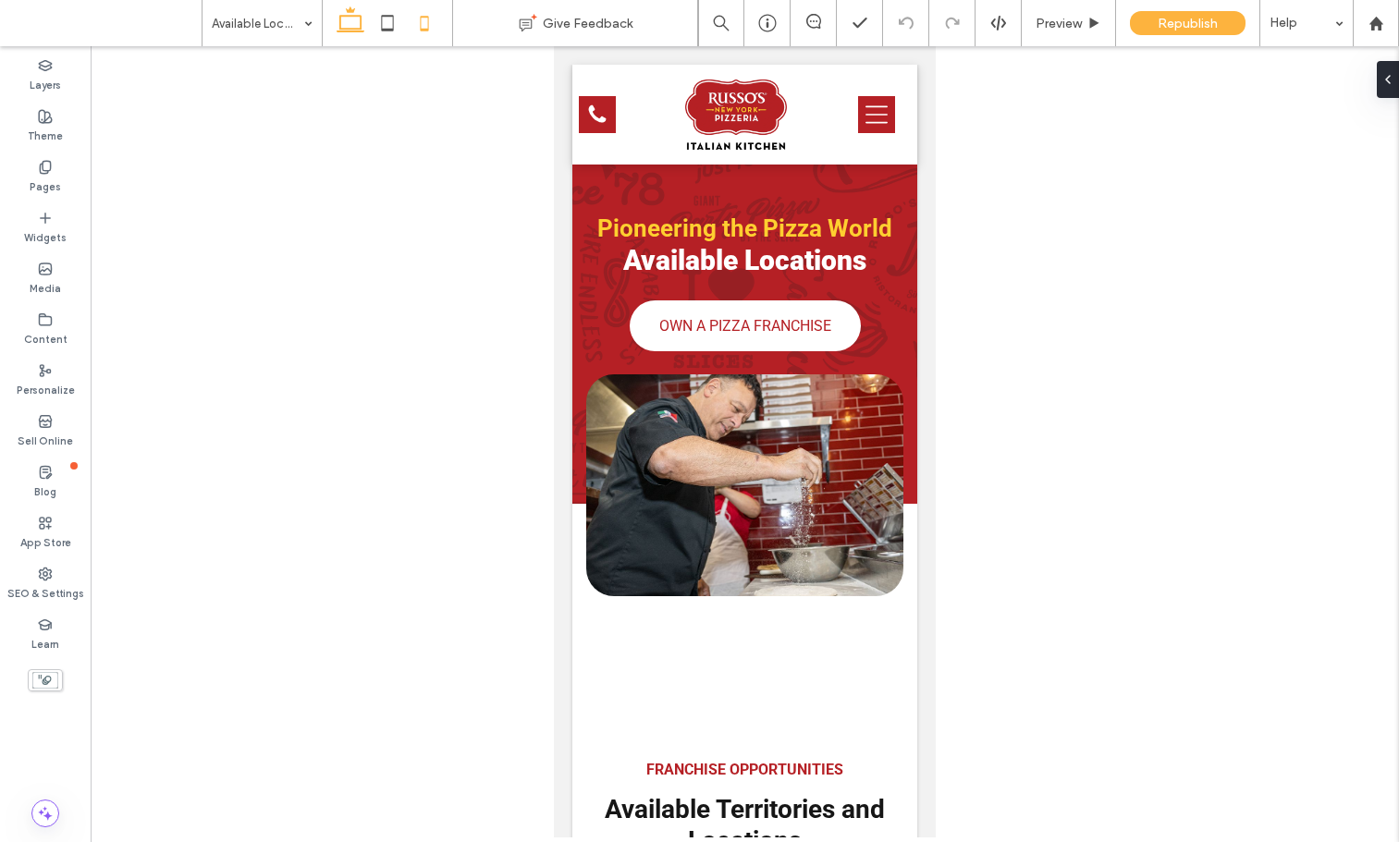
click at [355, 3] on span at bounding box center [350, 23] width 37 height 46
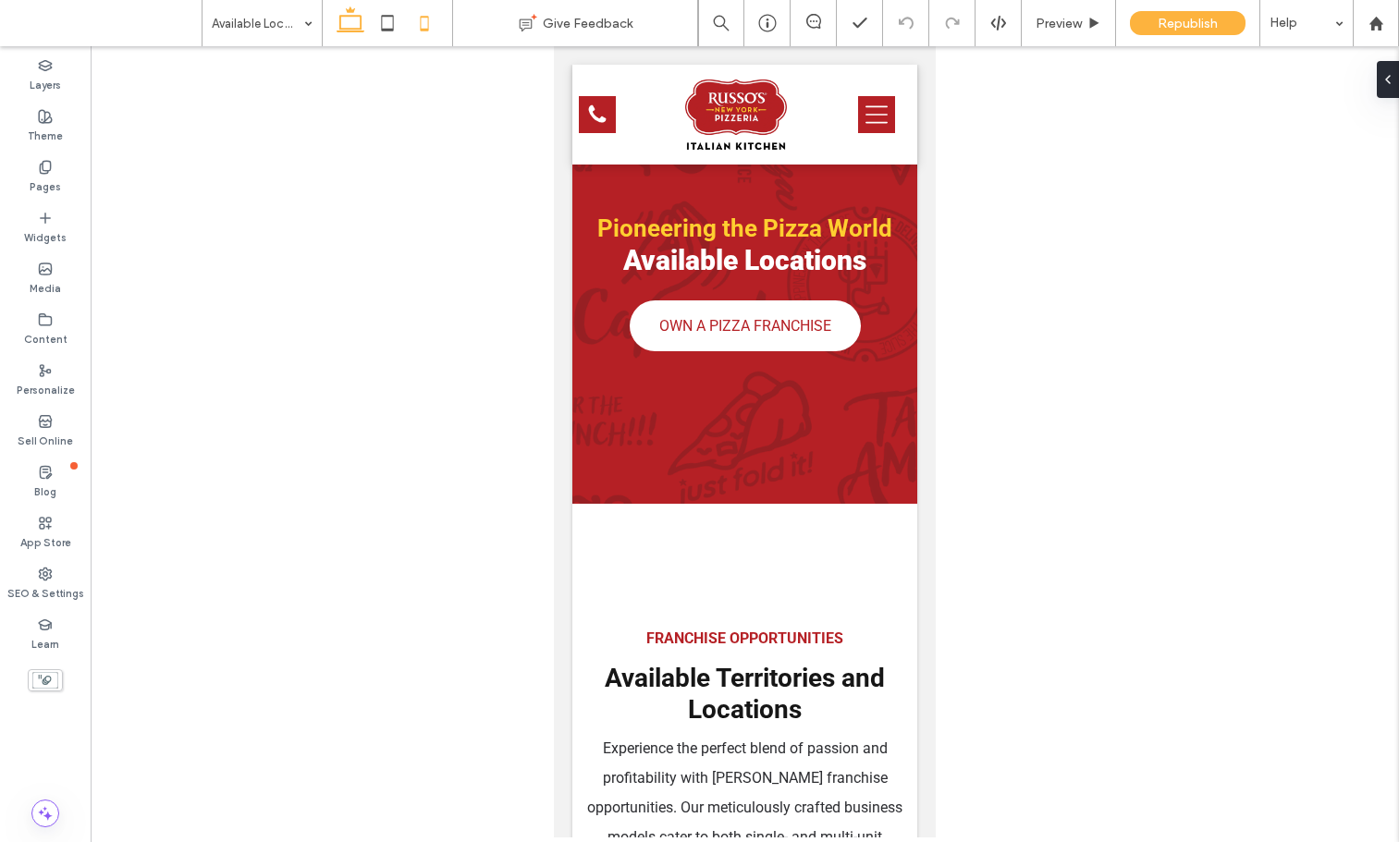
scroll to position [742, 0]
